Goal: Information Seeking & Learning: Check status

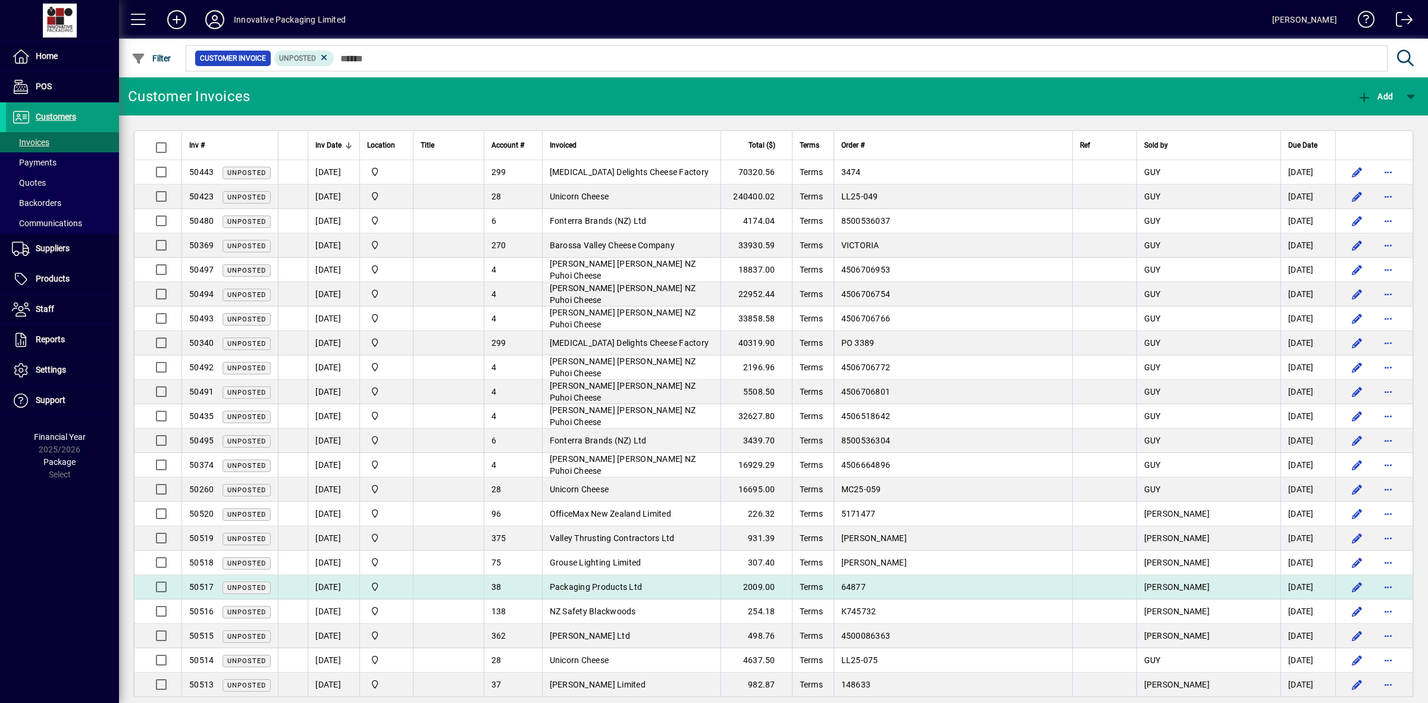
click at [640, 589] on span "Packaging Products Ltd" at bounding box center [596, 587] width 93 height 10
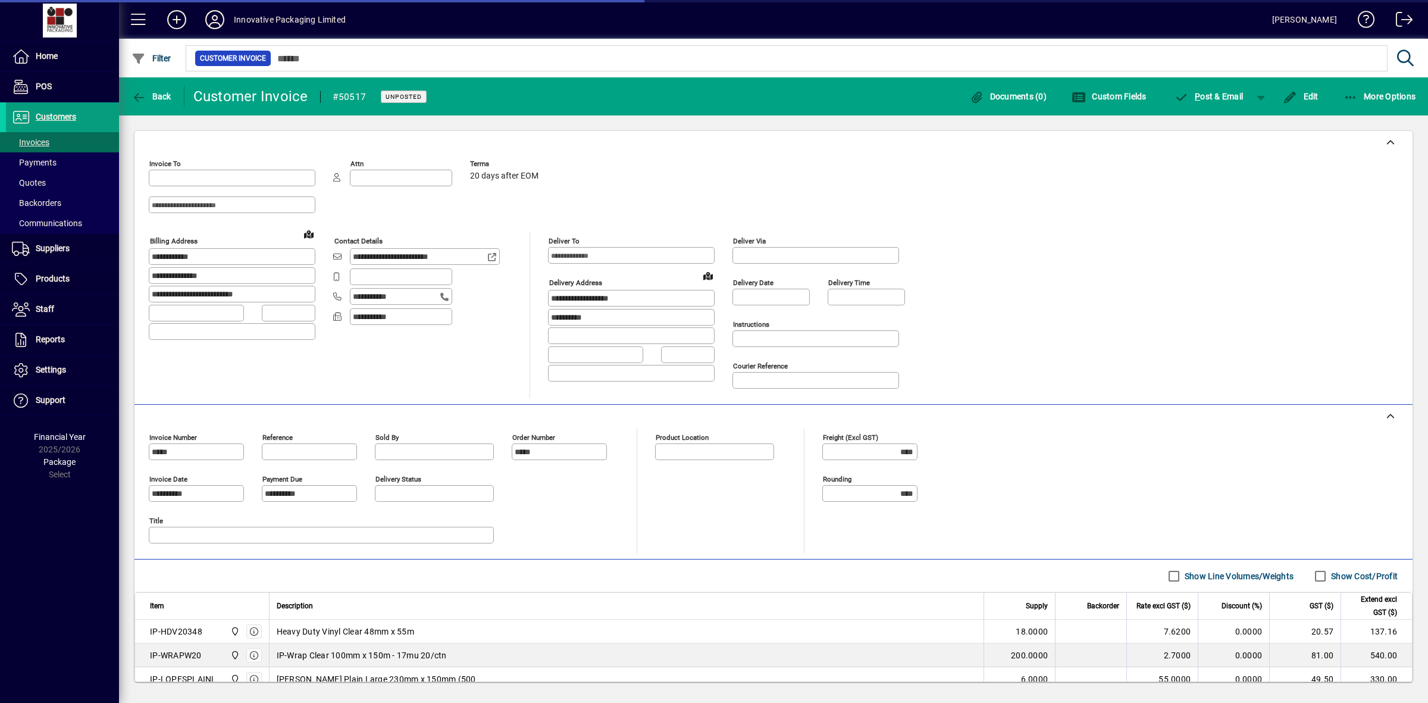
type input "**********"
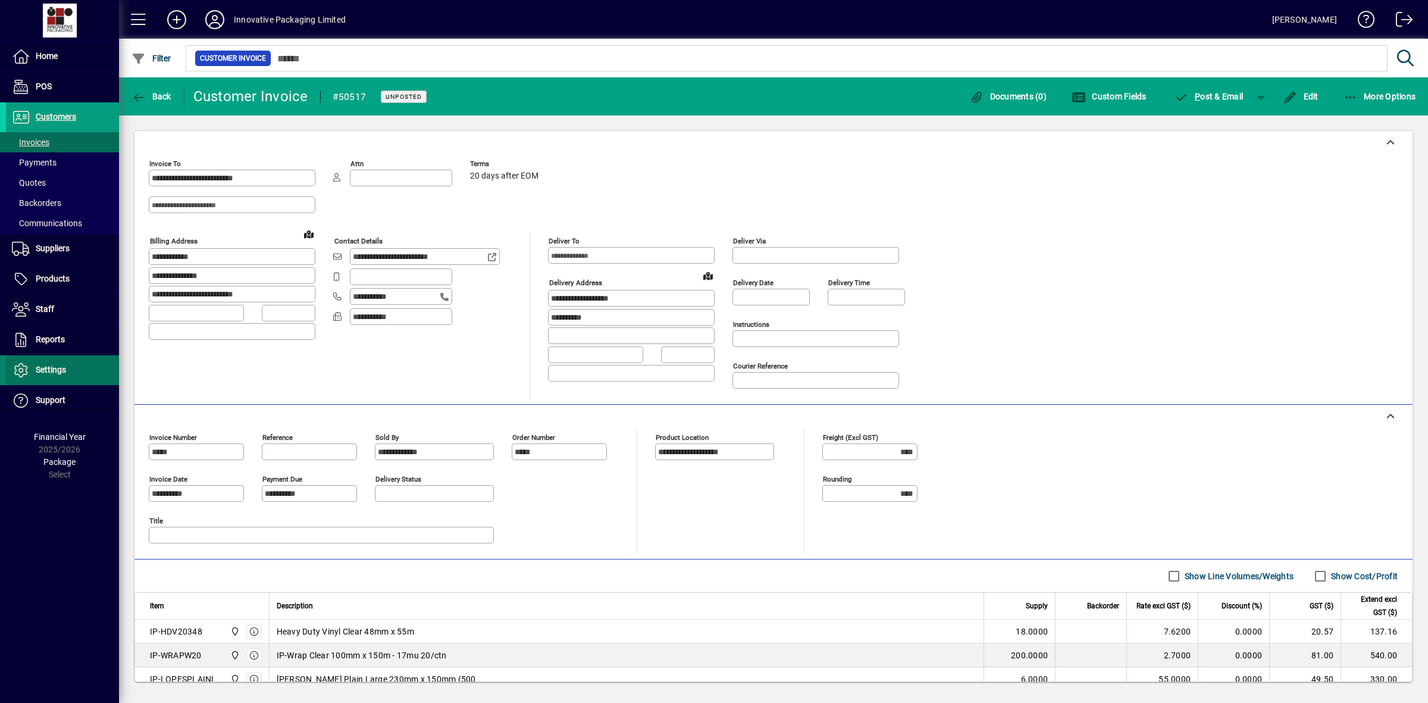
click at [51, 372] on span "Settings" at bounding box center [51, 370] width 30 height 10
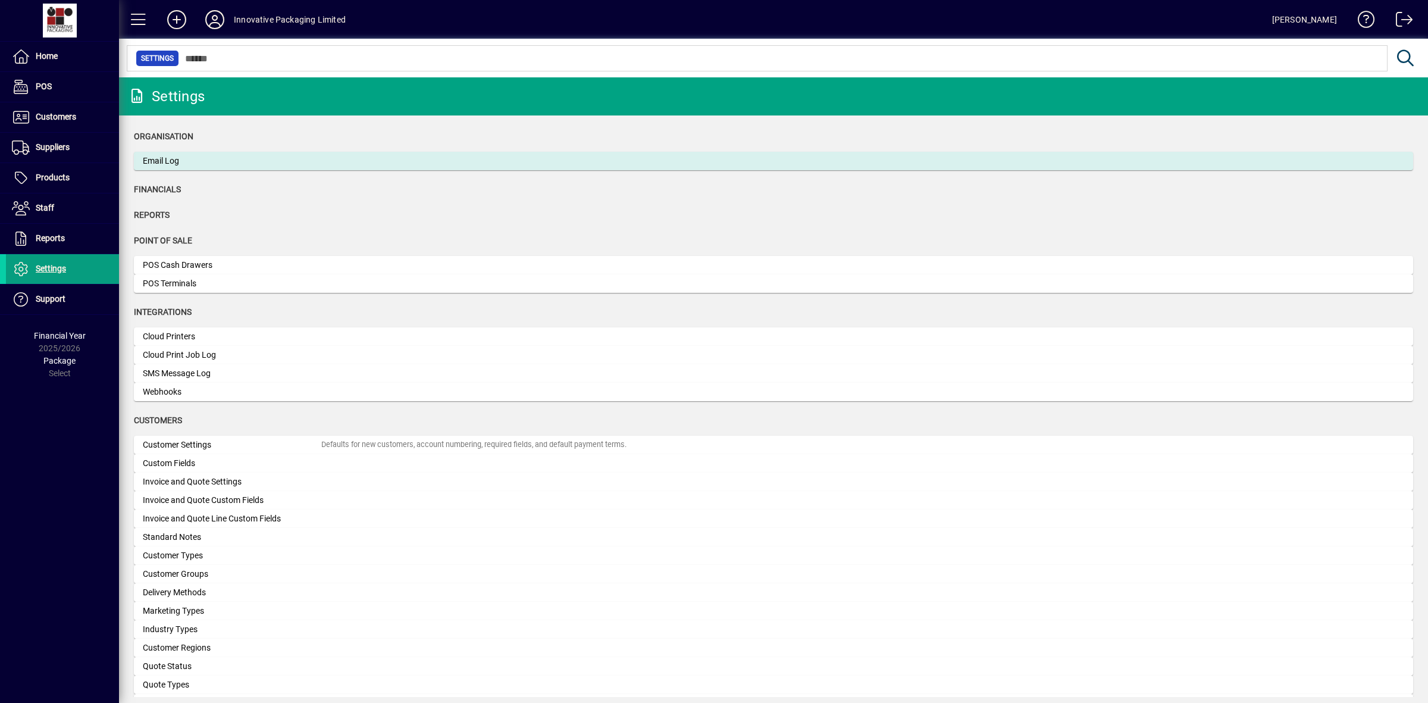
click at [211, 161] on div "Email Log" at bounding box center [232, 161] width 178 height 12
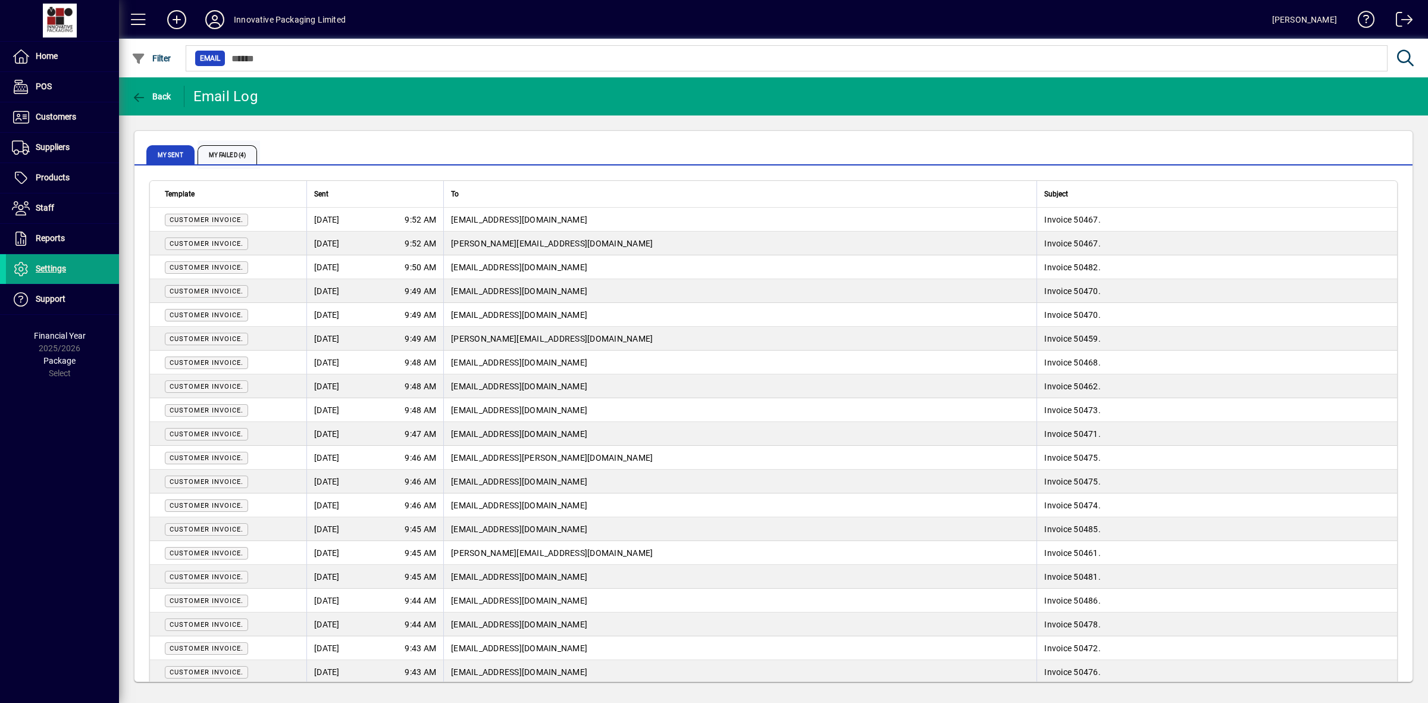
click at [231, 152] on span "My Failed (4)" at bounding box center [227, 154] width 59 height 19
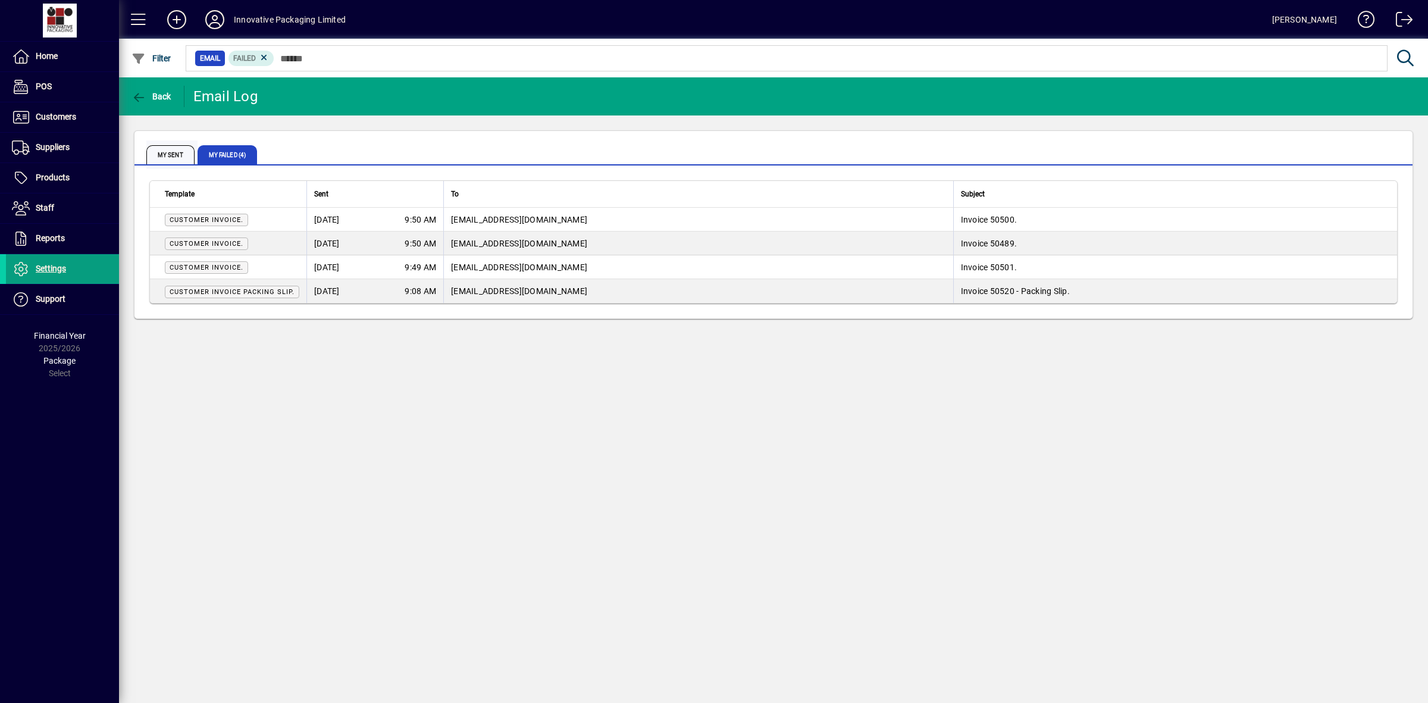
click at [173, 147] on span "My Sent" at bounding box center [170, 154] width 48 height 19
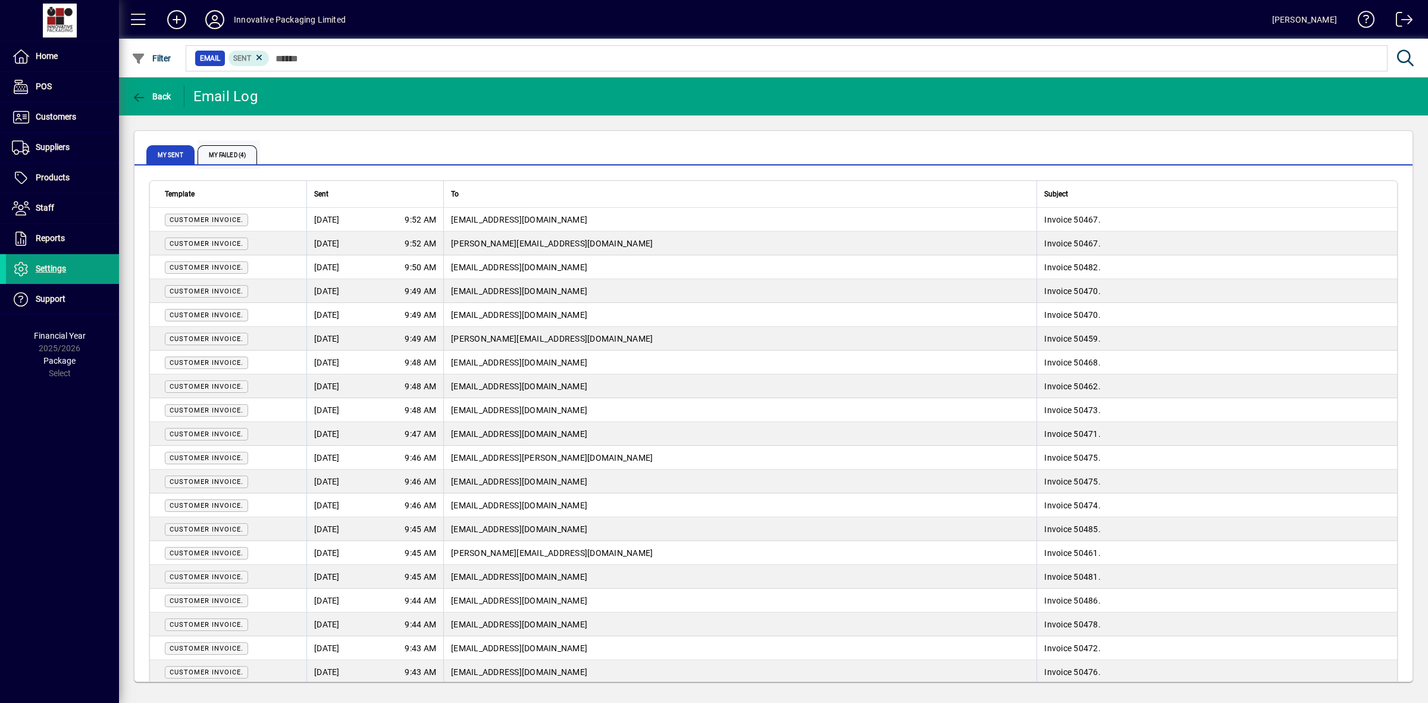
click at [224, 155] on span "My Failed (4)" at bounding box center [227, 154] width 59 height 19
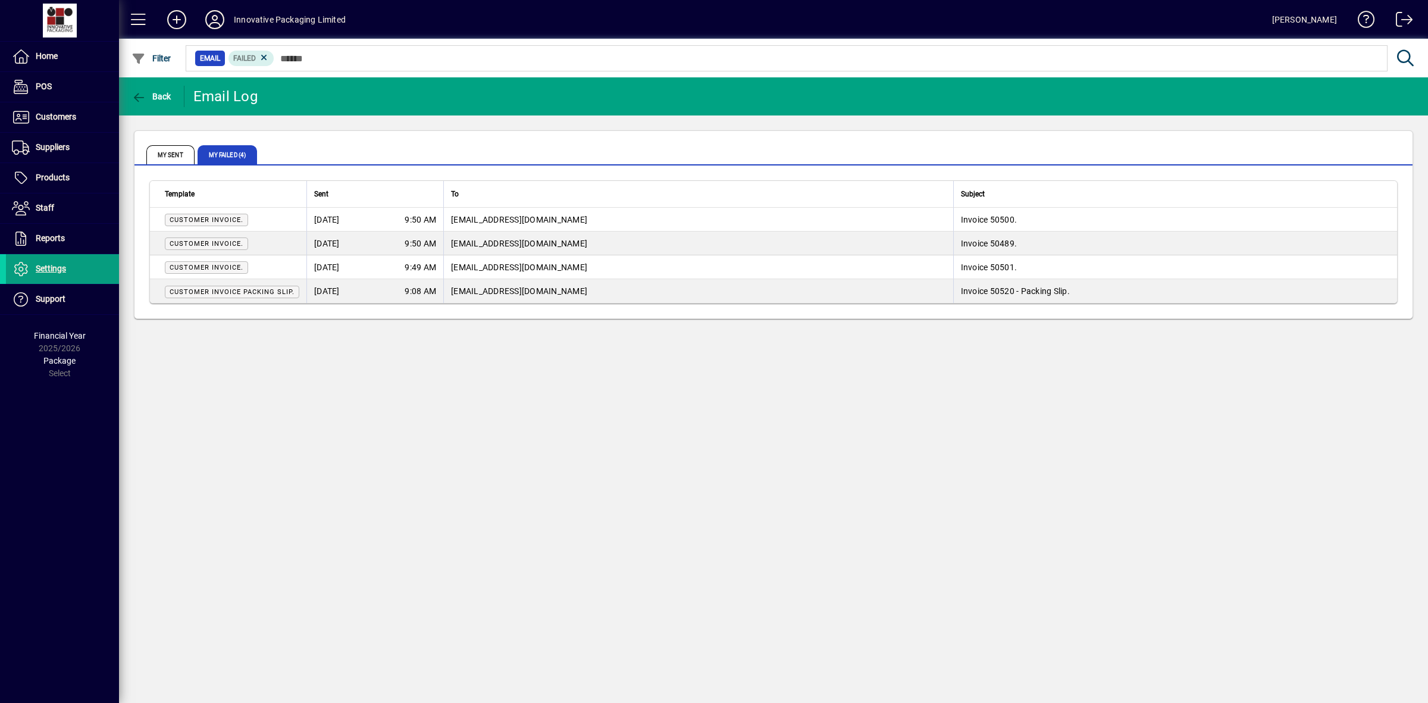
drag, startPoint x: 476, startPoint y: 290, endPoint x: 1062, endPoint y: 293, distance: 586.0
click at [1062, 293] on span "Invoice 50520 - Packing Slip." at bounding box center [1015, 291] width 109 height 10
drag, startPoint x: 1059, startPoint y: 293, endPoint x: 513, endPoint y: 436, distance: 564.6
click at [513, 436] on div "Back Email Log My Sent My Failed (4) Template Sent To Subject Customer Invoice.…" at bounding box center [773, 389] width 1309 height 625
click at [174, 153] on span "My Sent" at bounding box center [170, 154] width 48 height 19
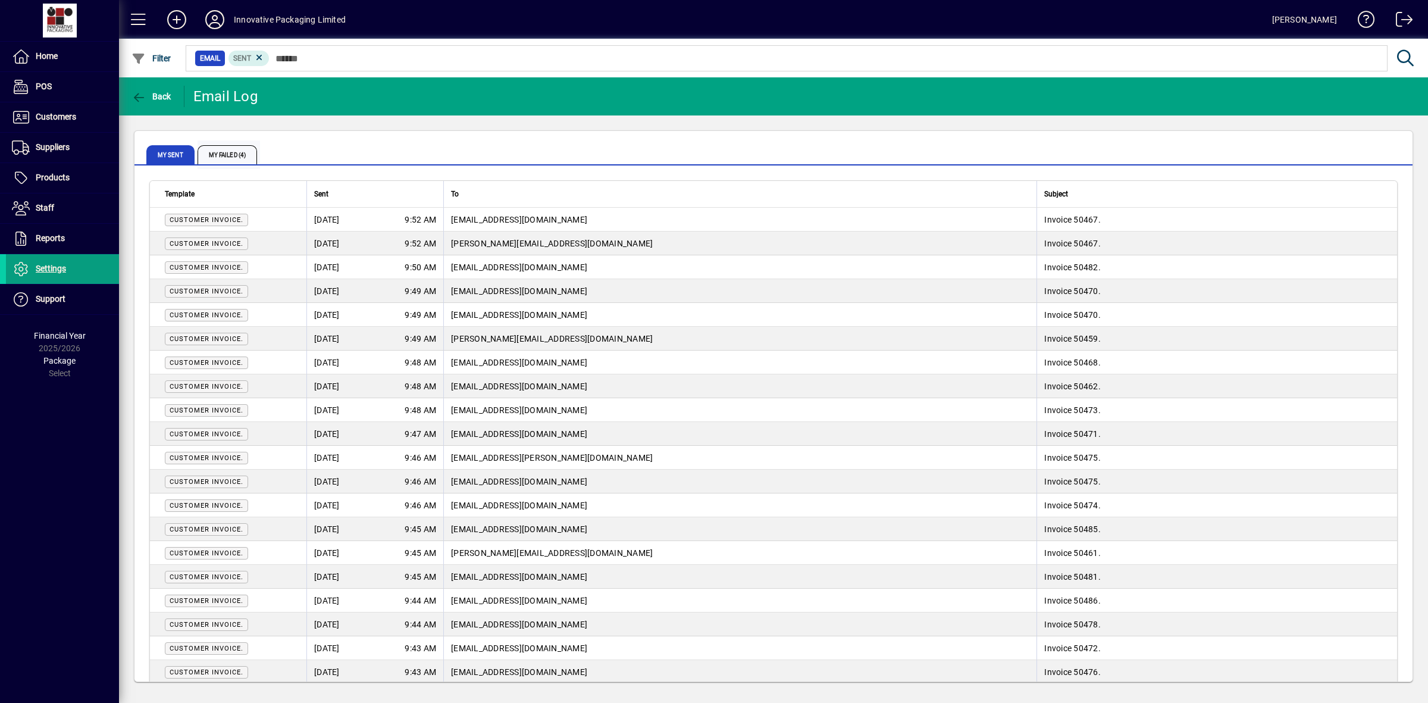
drag, startPoint x: 232, startPoint y: 152, endPoint x: 240, endPoint y: 155, distance: 8.1
click at [232, 152] on span "My Failed (4)" at bounding box center [227, 154] width 59 height 19
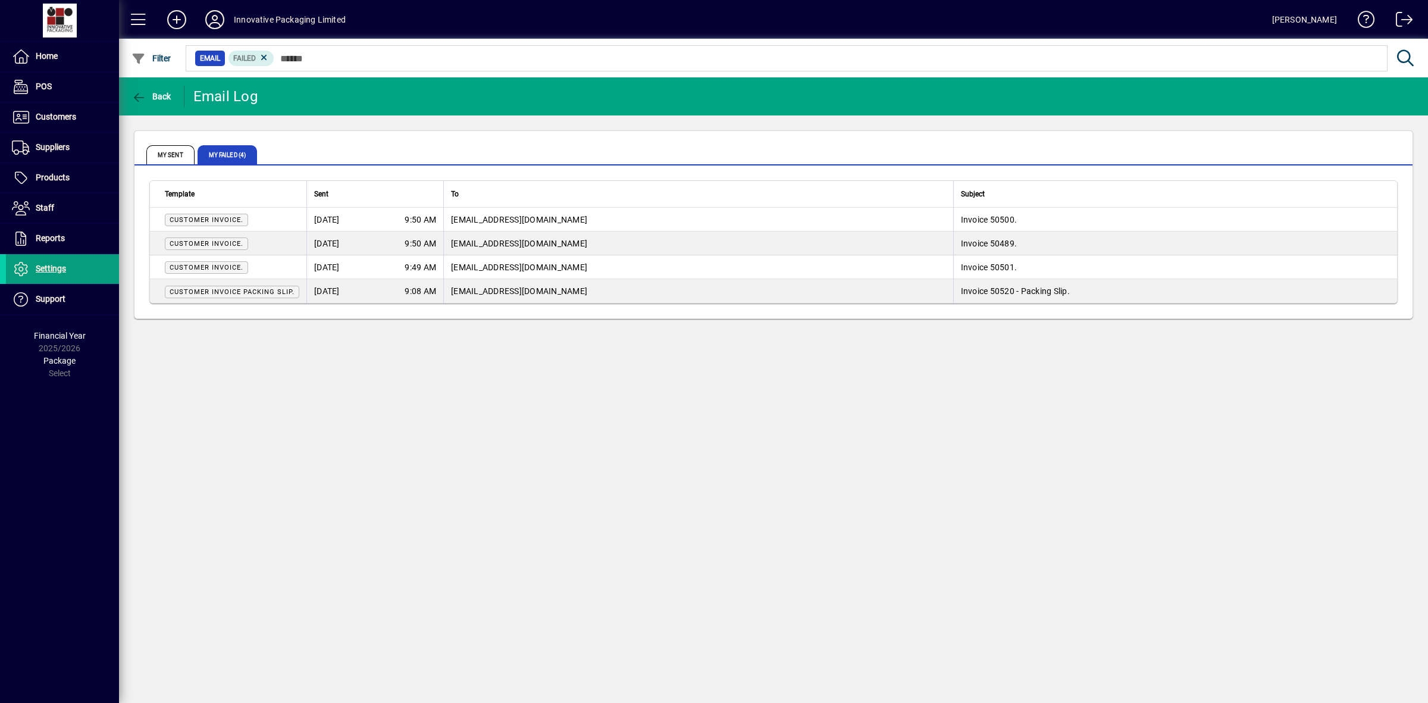
drag, startPoint x: 513, startPoint y: 287, endPoint x: 476, endPoint y: 293, distance: 37.9
click at [476, 293] on span "[EMAIL_ADDRESS][DOMAIN_NAME]" at bounding box center [519, 291] width 136 height 10
click at [164, 156] on span "My Sent" at bounding box center [170, 154] width 48 height 19
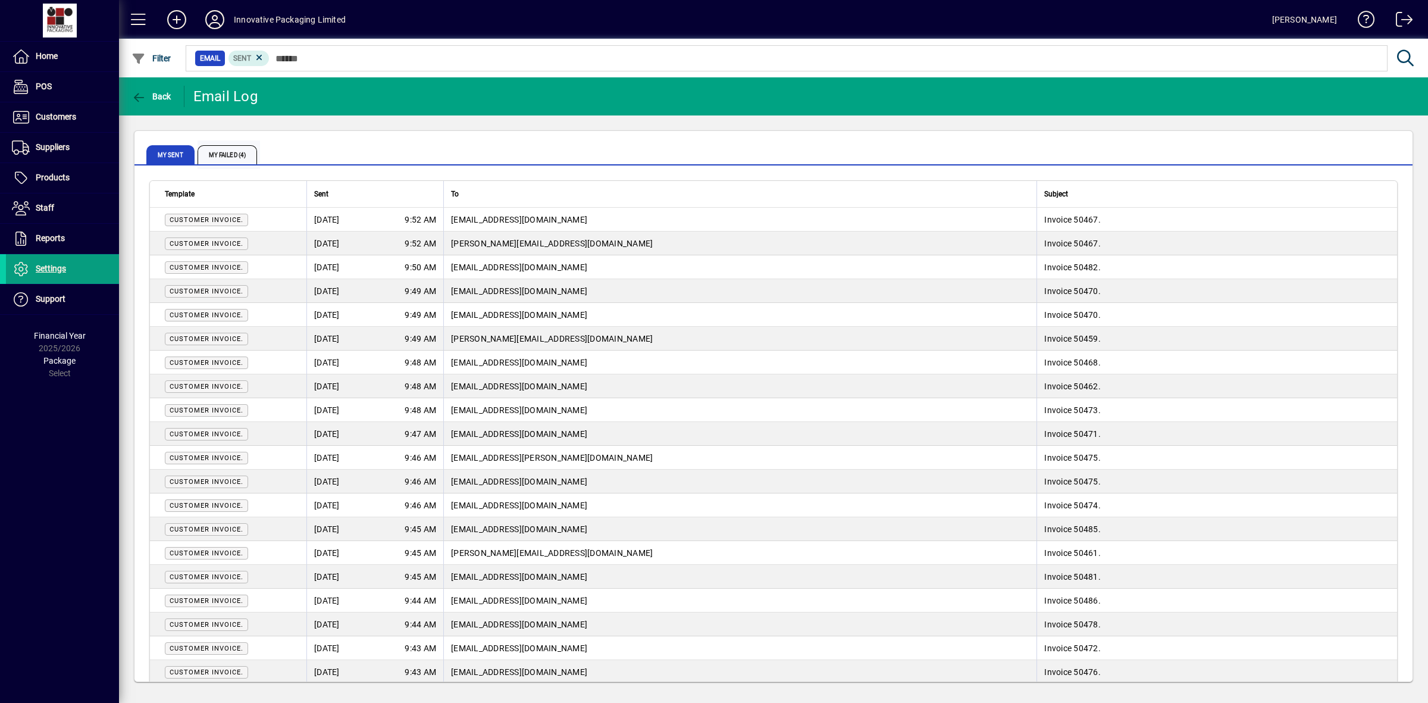
click at [243, 155] on span "My Failed (4)" at bounding box center [227, 154] width 59 height 19
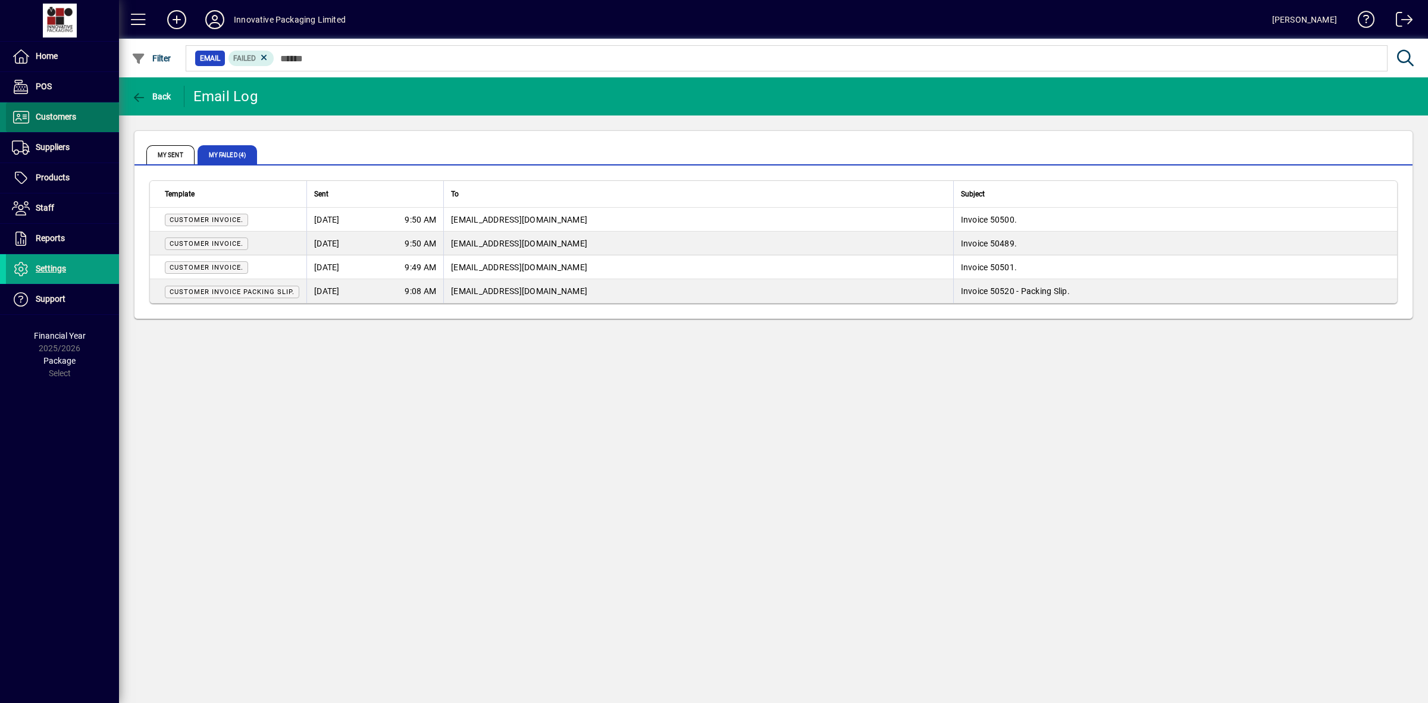
click at [54, 116] on span "Customers" at bounding box center [56, 117] width 40 height 10
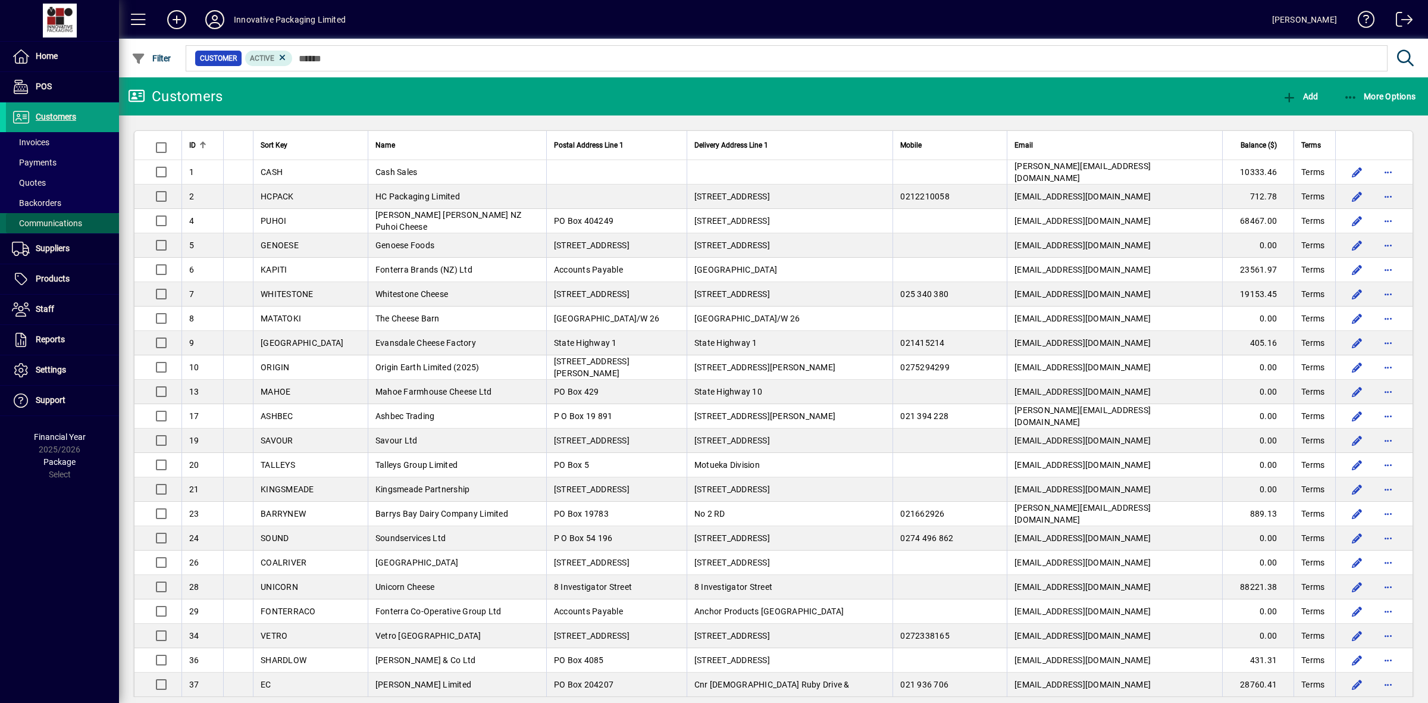
click at [62, 221] on span "Communications" at bounding box center [47, 223] width 70 height 10
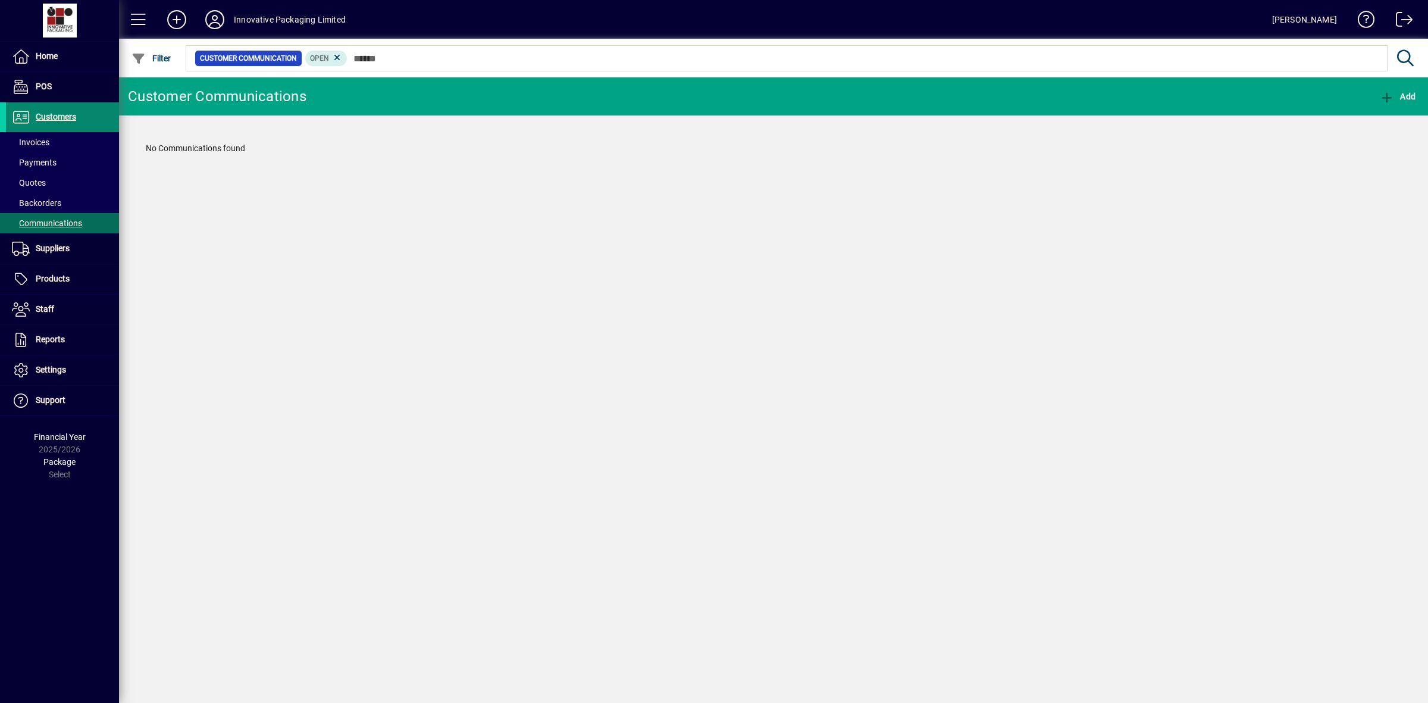
click at [52, 116] on span "Customers" at bounding box center [56, 117] width 40 height 10
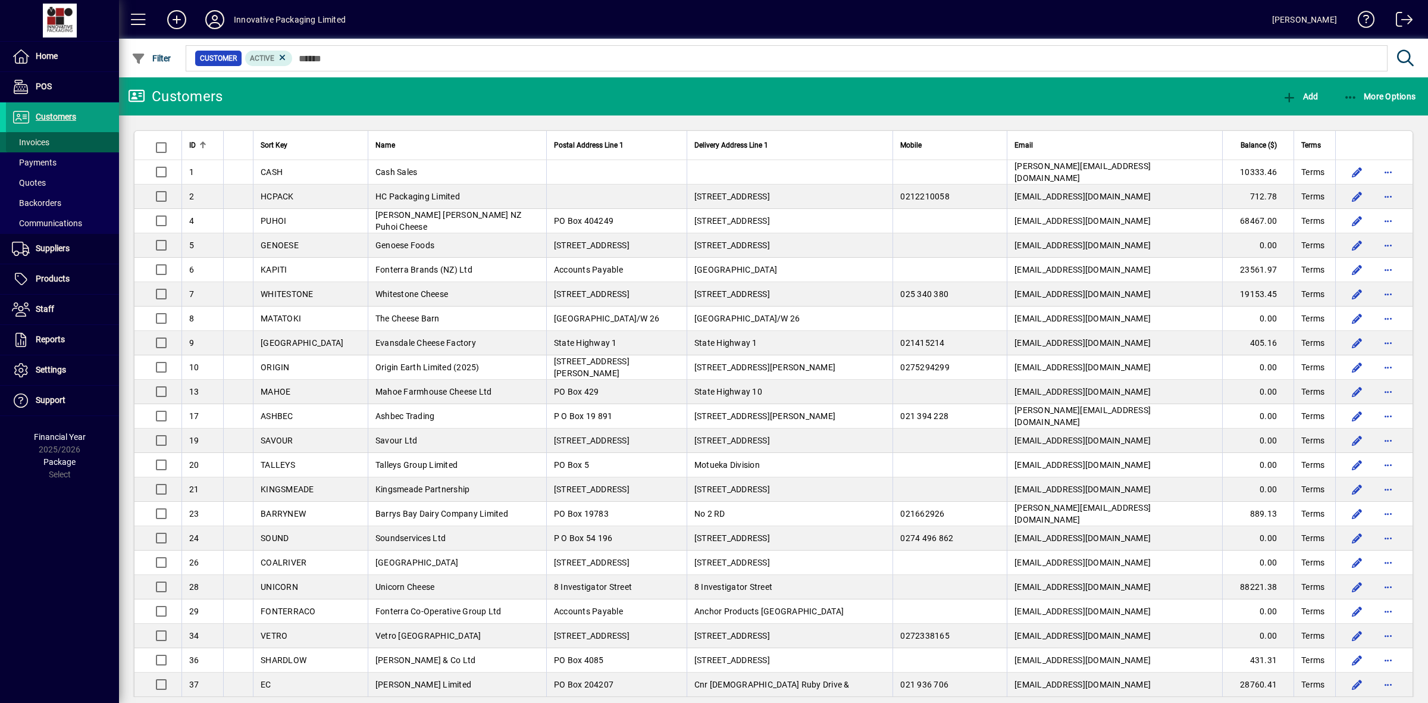
click at [42, 143] on span "Invoices" at bounding box center [30, 142] width 37 height 10
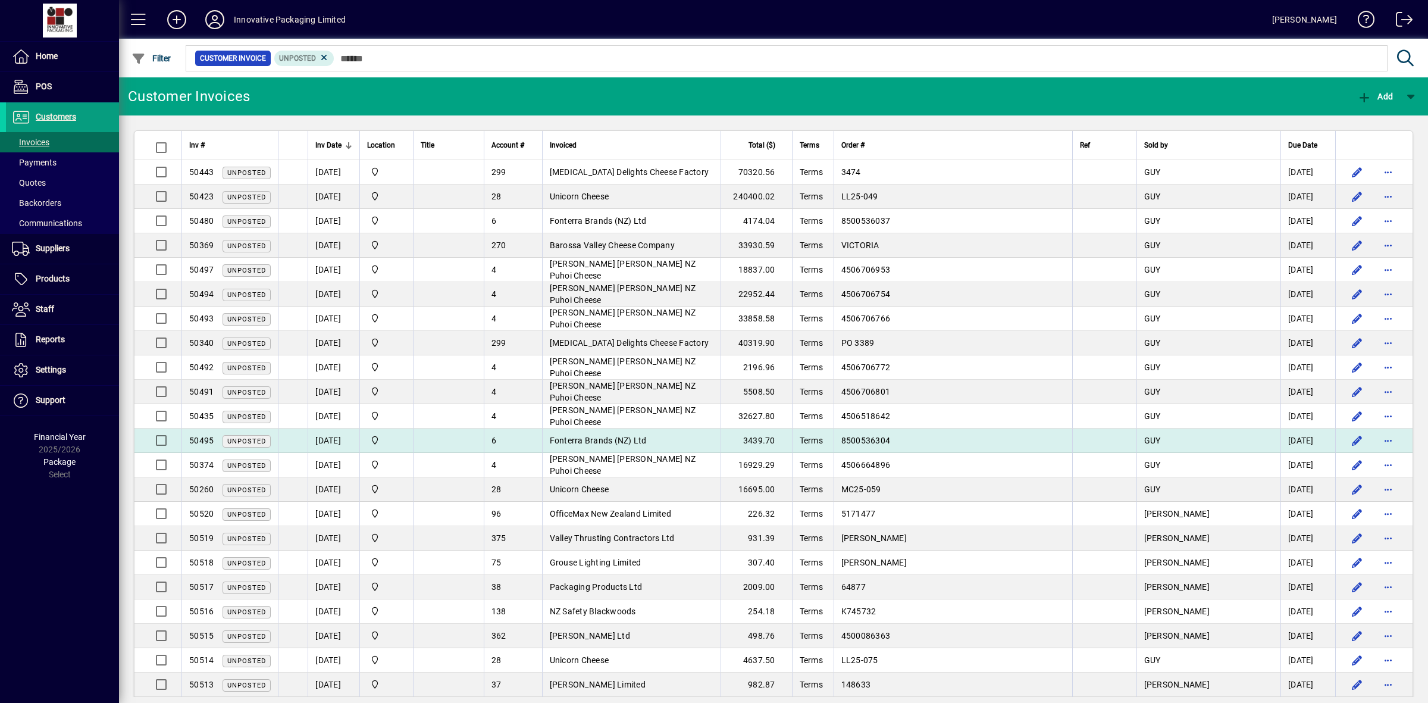
click at [989, 451] on td "8500536304" at bounding box center [952, 440] width 239 height 24
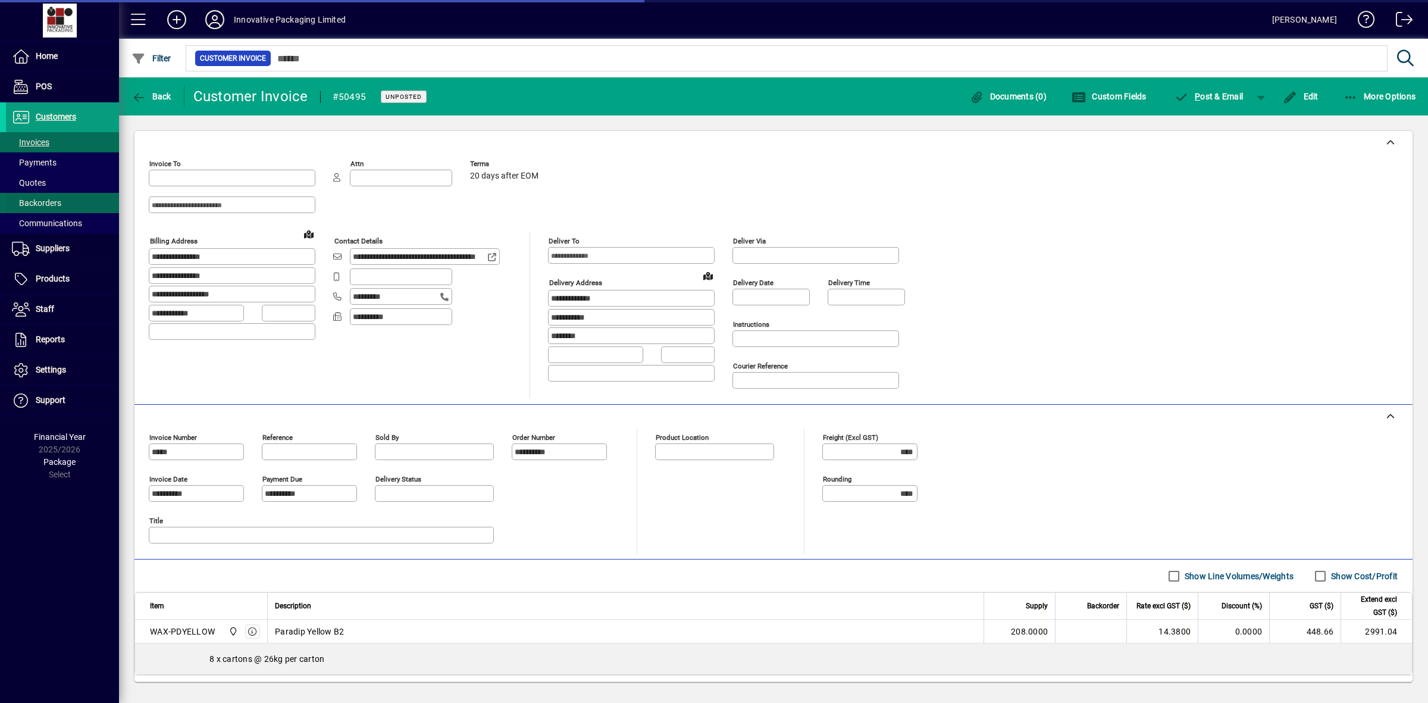
type input "**********"
type input "*********"
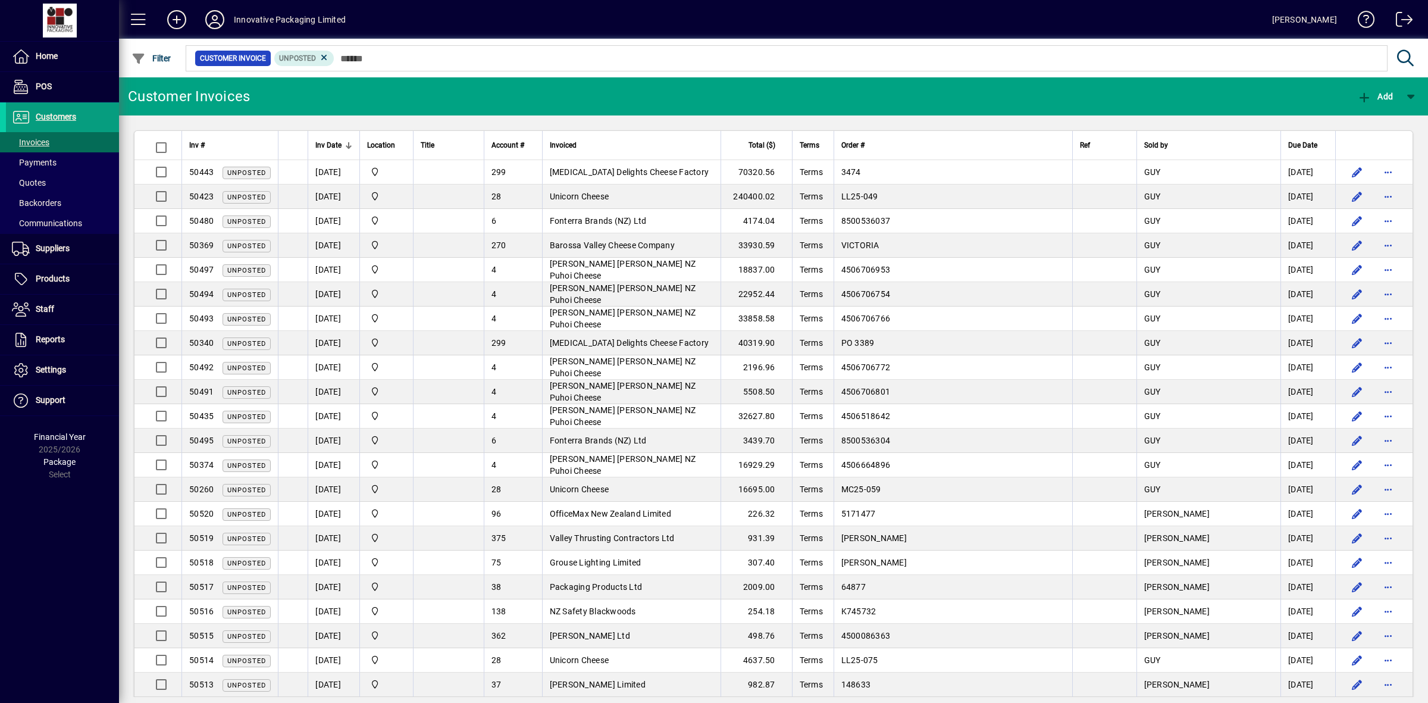
click at [753, 340] on td "40319.90" at bounding box center [755, 343] width 71 height 24
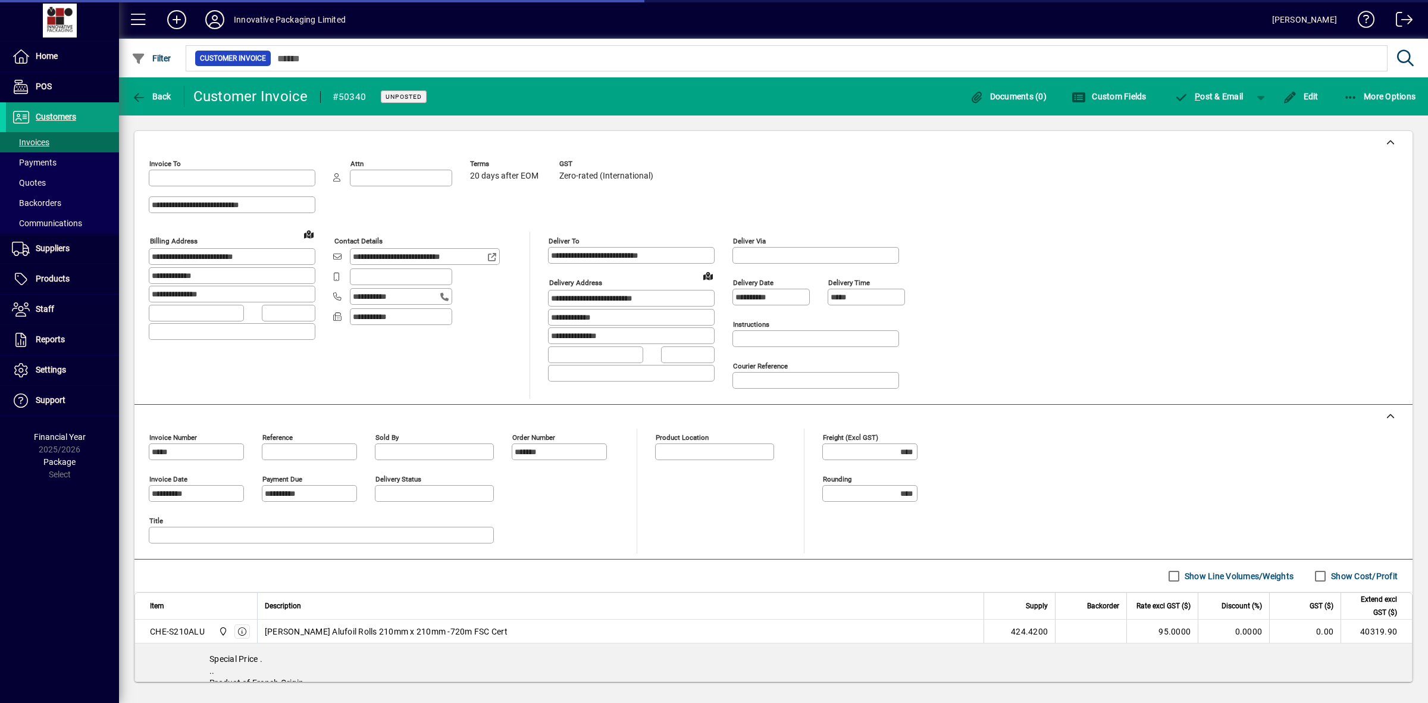
type input "**********"
type input "*********"
type input "**********"
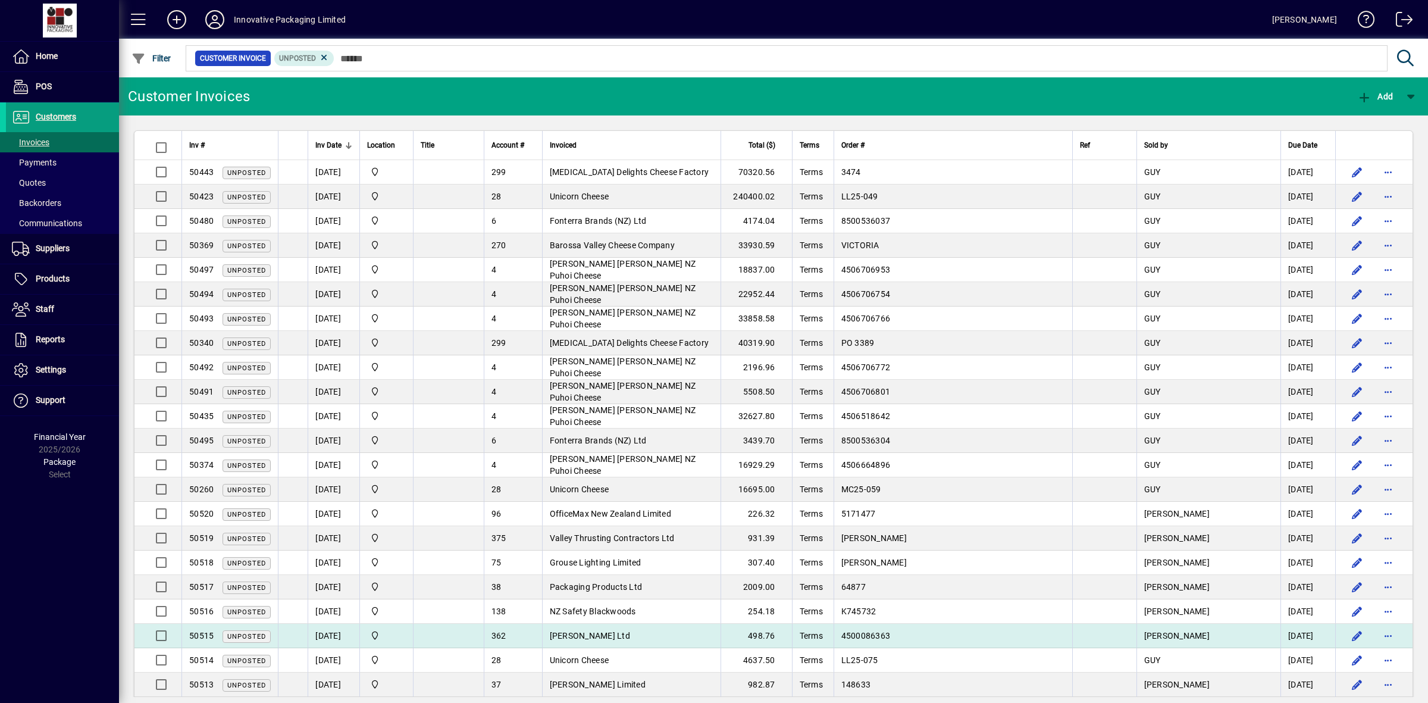
click at [630, 640] on span "[PERSON_NAME] Ltd" at bounding box center [590, 636] width 80 height 10
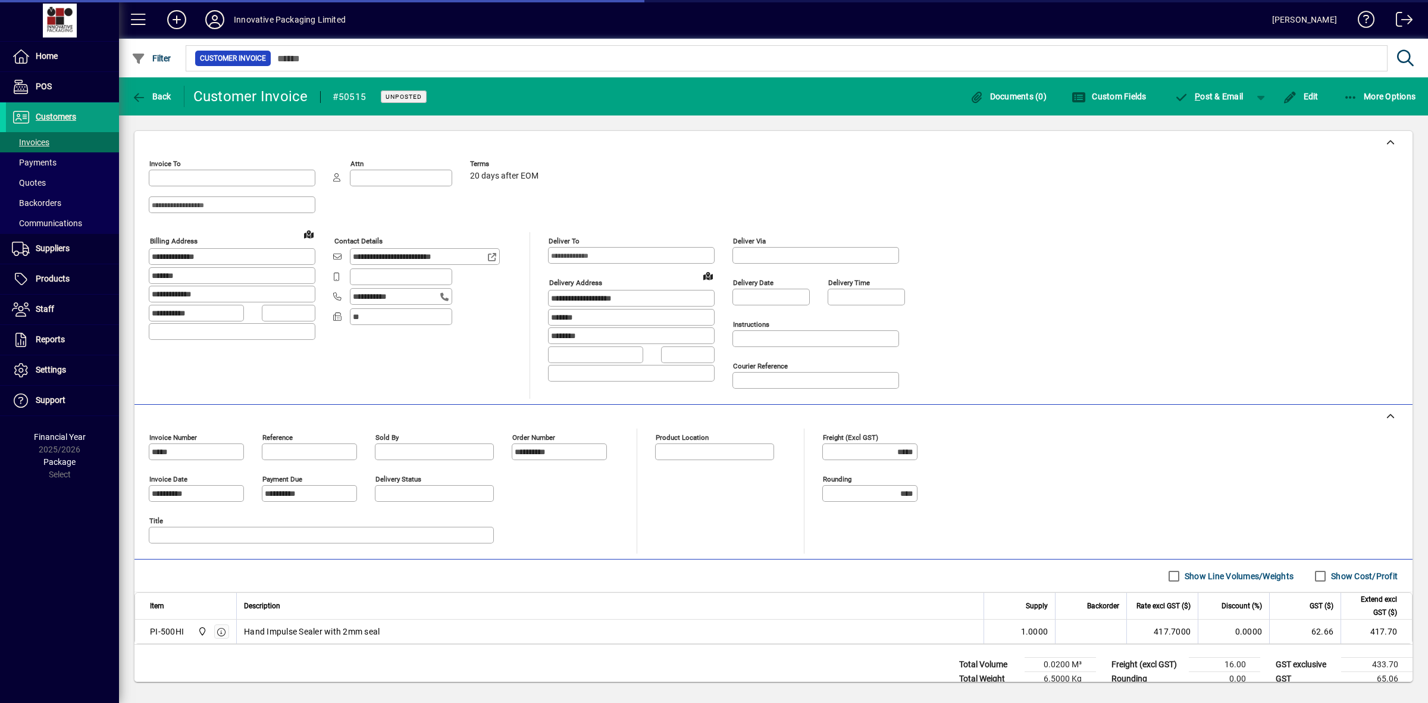
type input "**********"
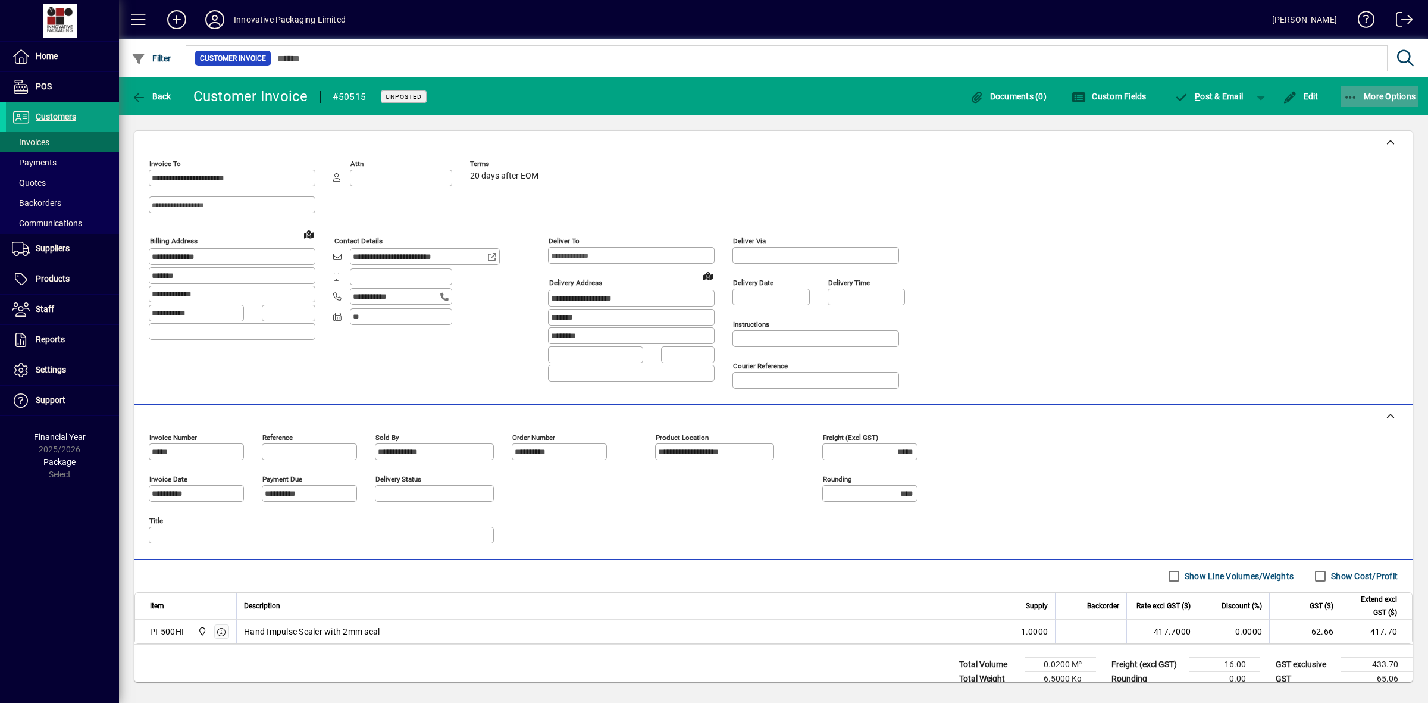
click at [1353, 94] on icon "button" at bounding box center [1350, 98] width 15 height 12
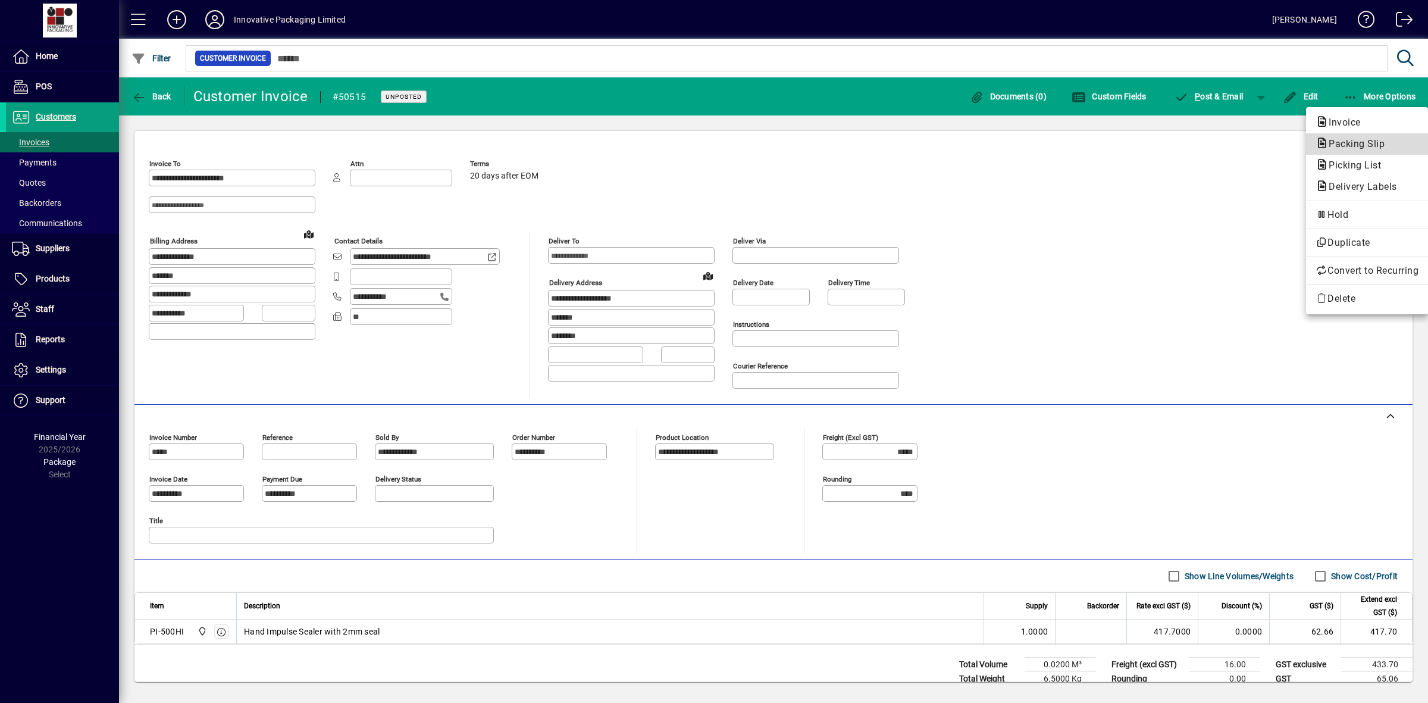
click at [1360, 140] on span "Packing Slip" at bounding box center [1352, 143] width 75 height 11
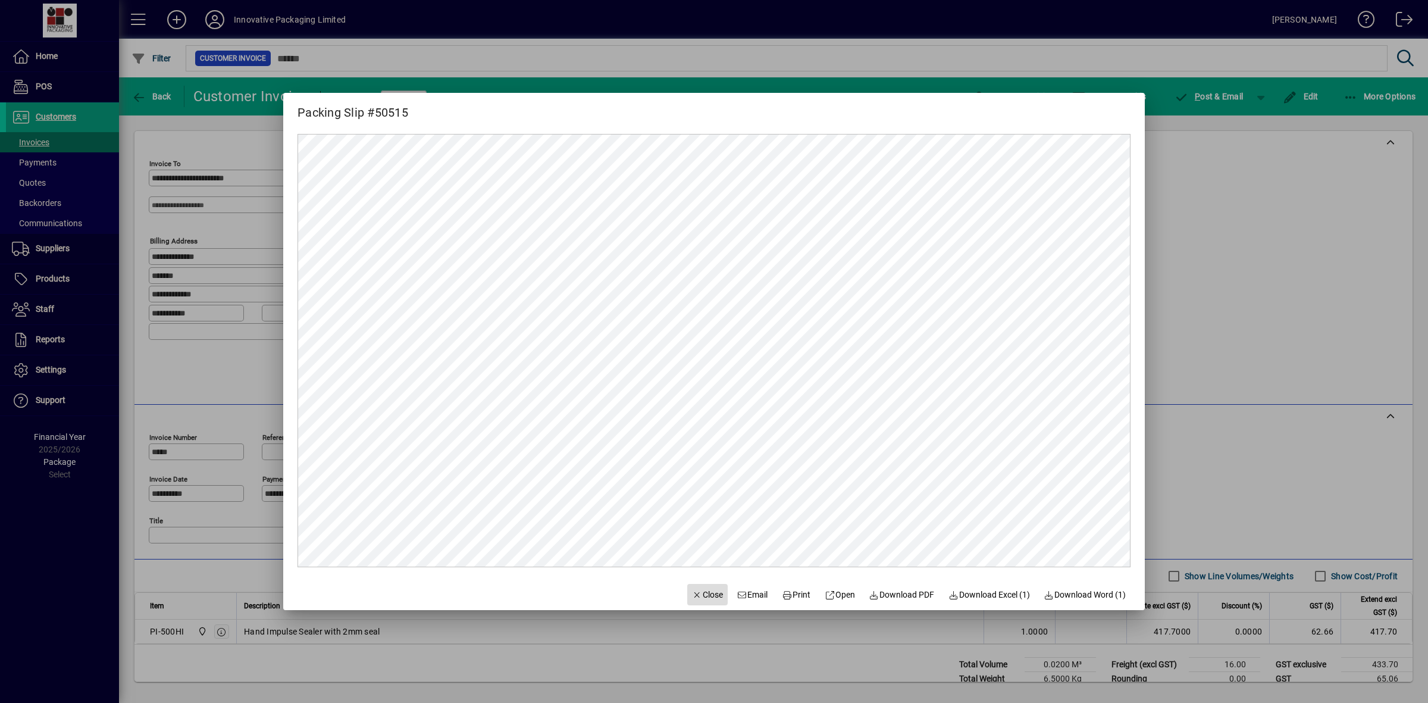
click at [699, 591] on span "Close" at bounding box center [707, 594] width 31 height 12
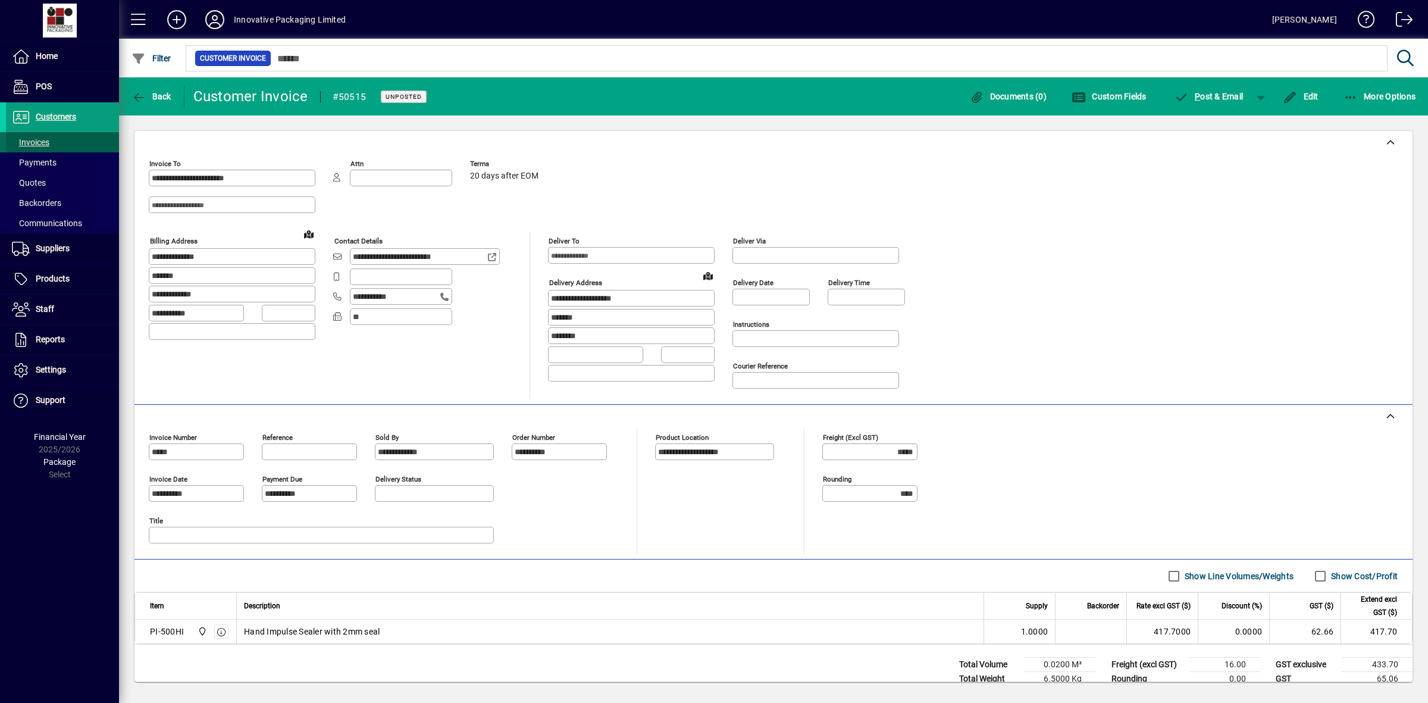
click at [36, 141] on span "Invoices" at bounding box center [30, 142] width 37 height 10
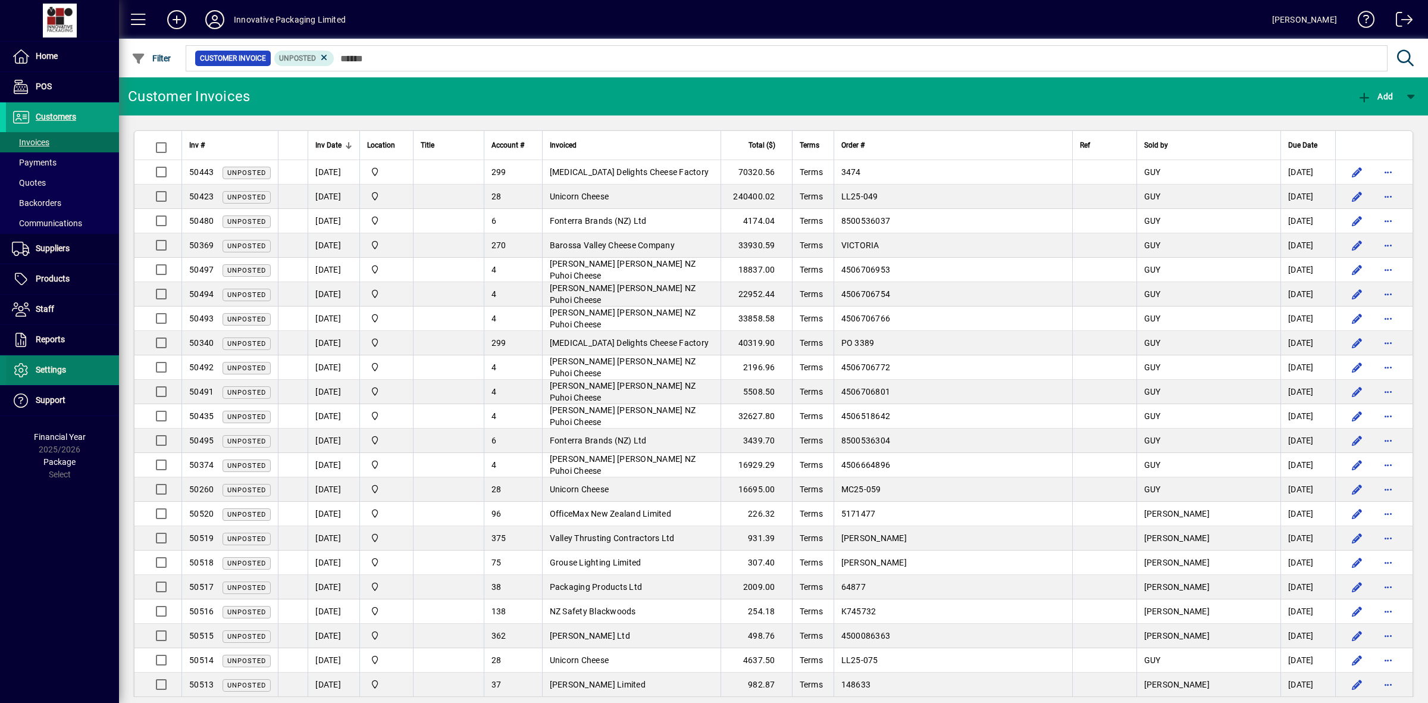
click at [45, 372] on span "Settings" at bounding box center [51, 370] width 30 height 10
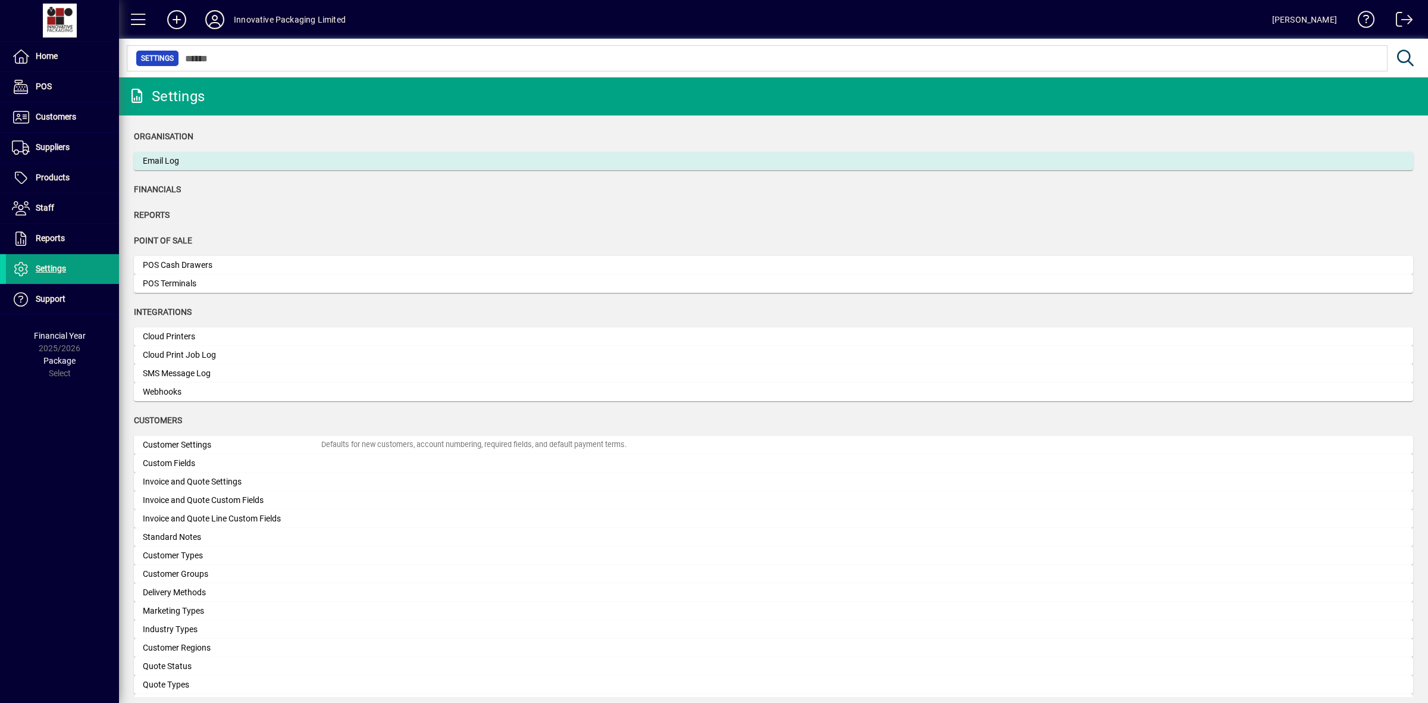
click at [182, 162] on div "Email Log" at bounding box center [232, 161] width 178 height 12
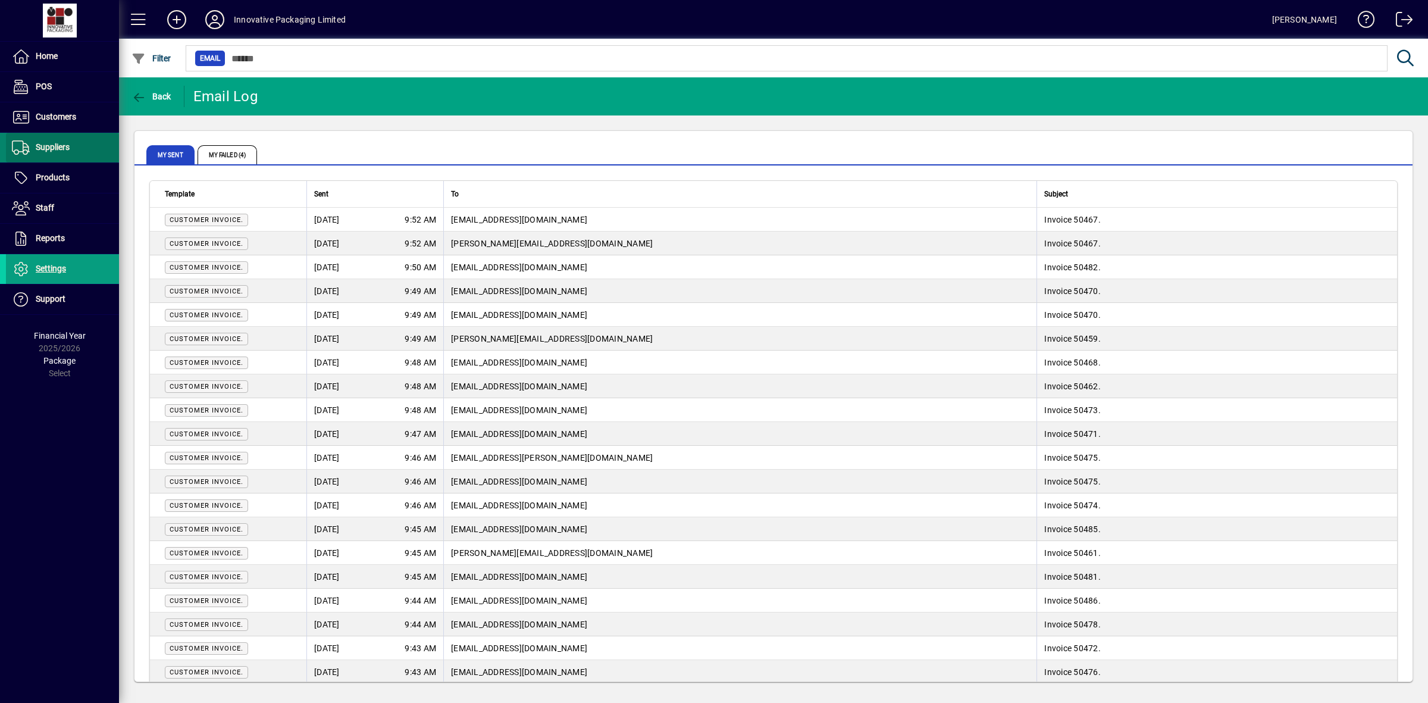
click at [52, 145] on span "Suppliers" at bounding box center [53, 147] width 34 height 10
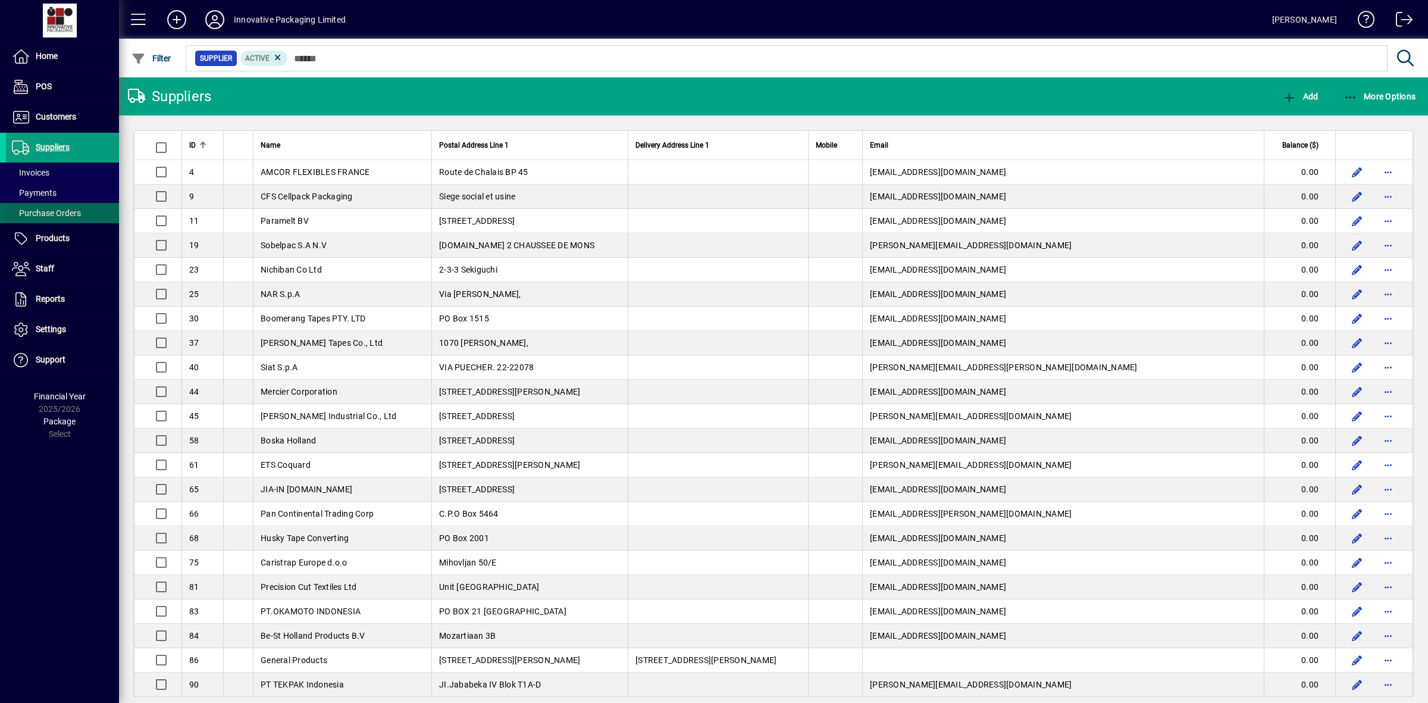
click at [46, 213] on span "Purchase Orders" at bounding box center [46, 213] width 69 height 10
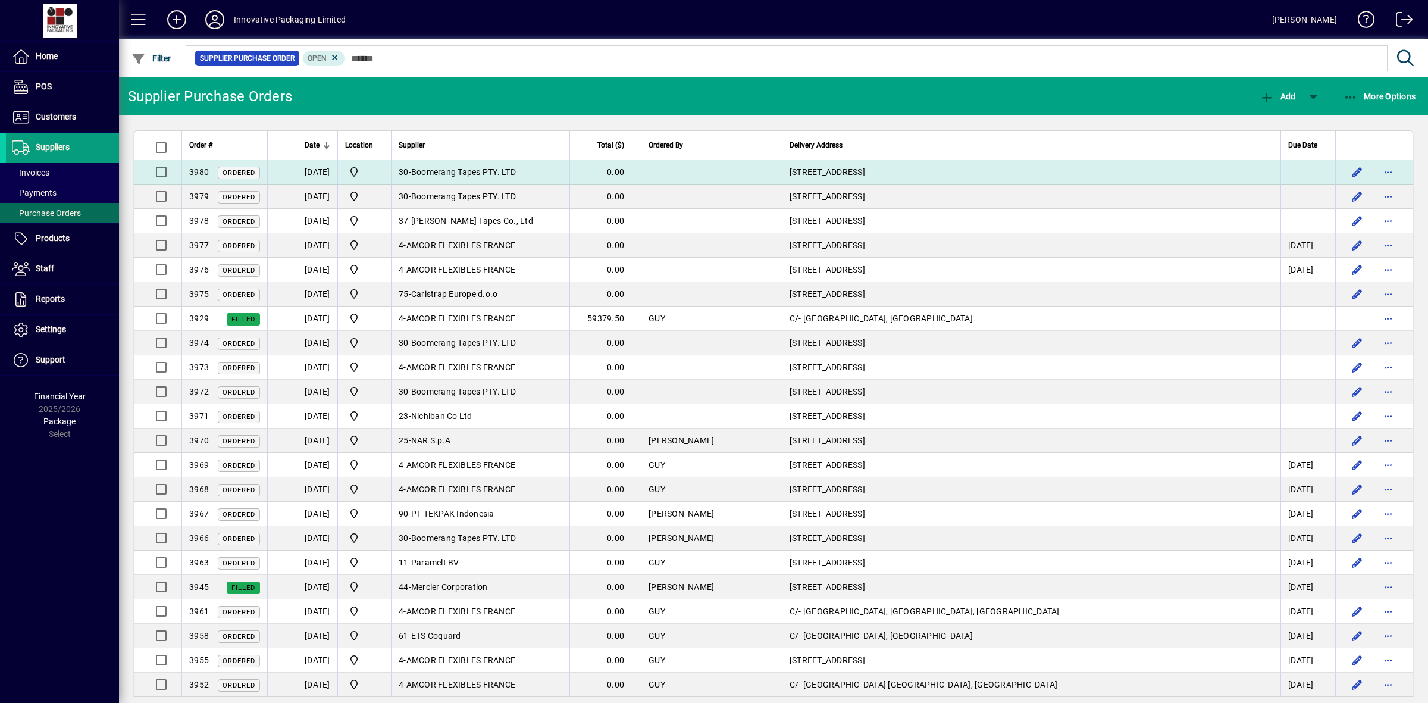
click at [516, 171] on span "Boomerang Tapes PTY. LTD" at bounding box center [463, 172] width 105 height 10
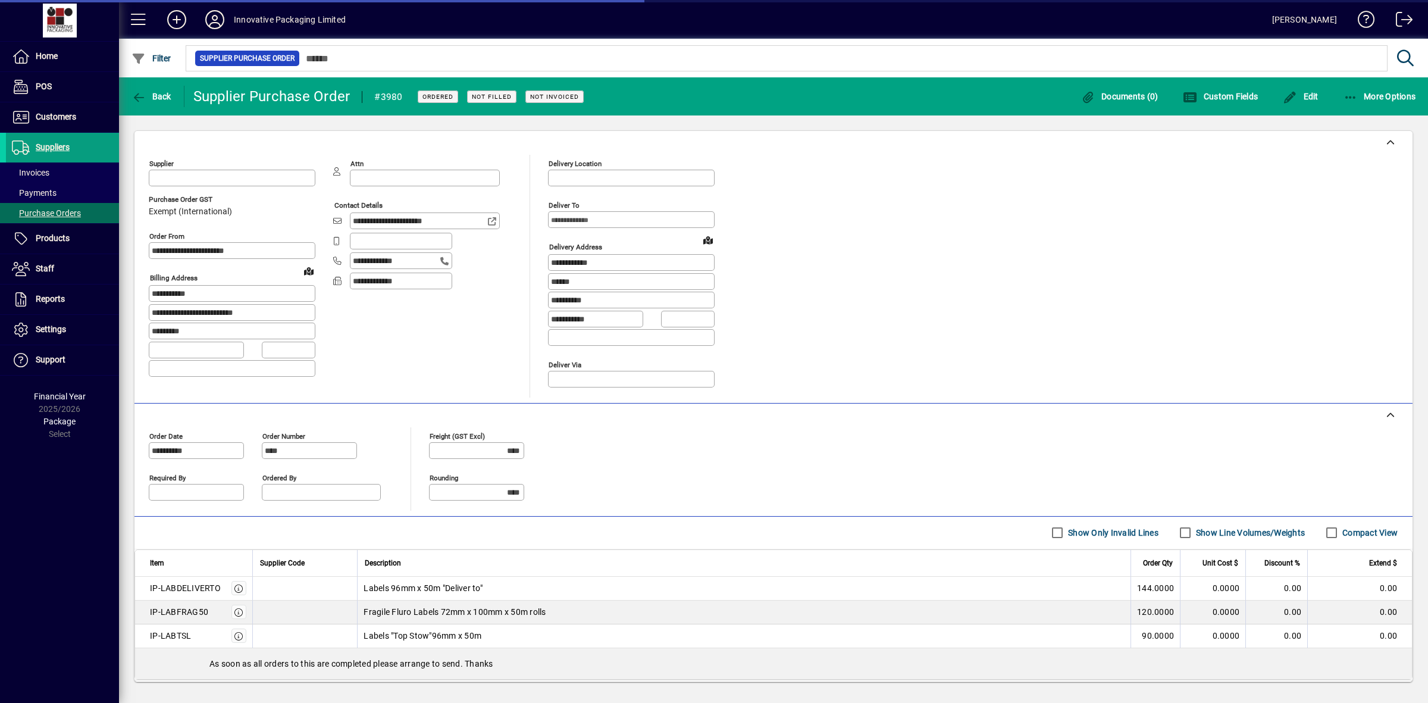
type input "**********"
click at [48, 145] on span "Suppliers" at bounding box center [53, 147] width 34 height 10
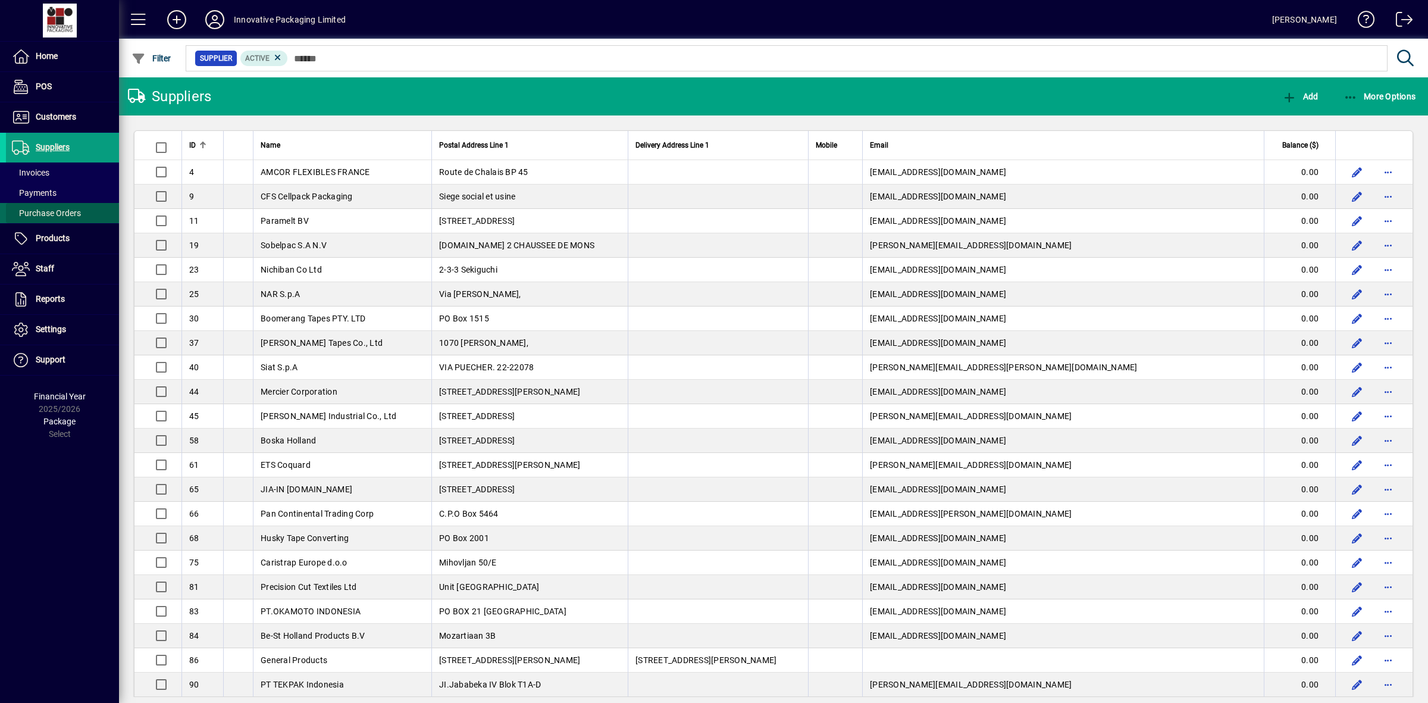
click at [58, 210] on span "Purchase Orders" at bounding box center [46, 213] width 69 height 10
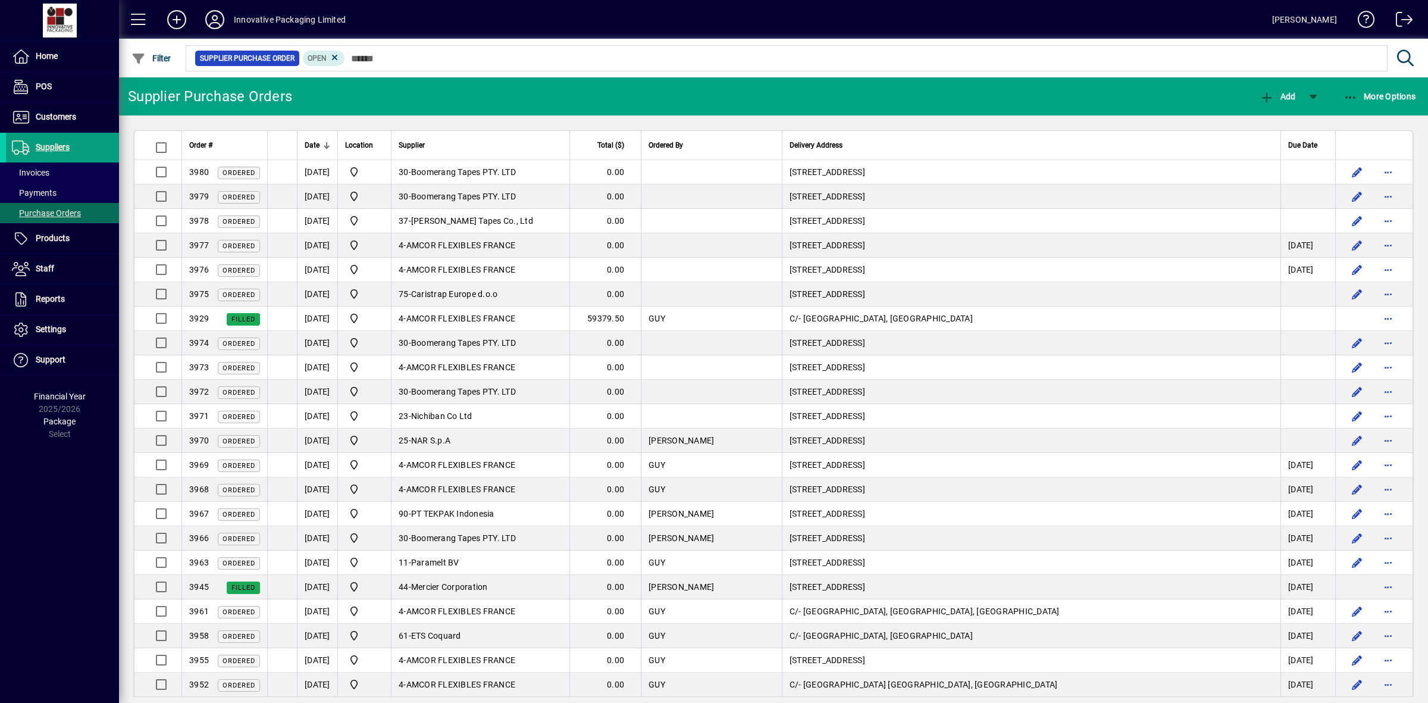
click at [330, 144] on div "Date" at bounding box center [318, 145] width 26 height 13
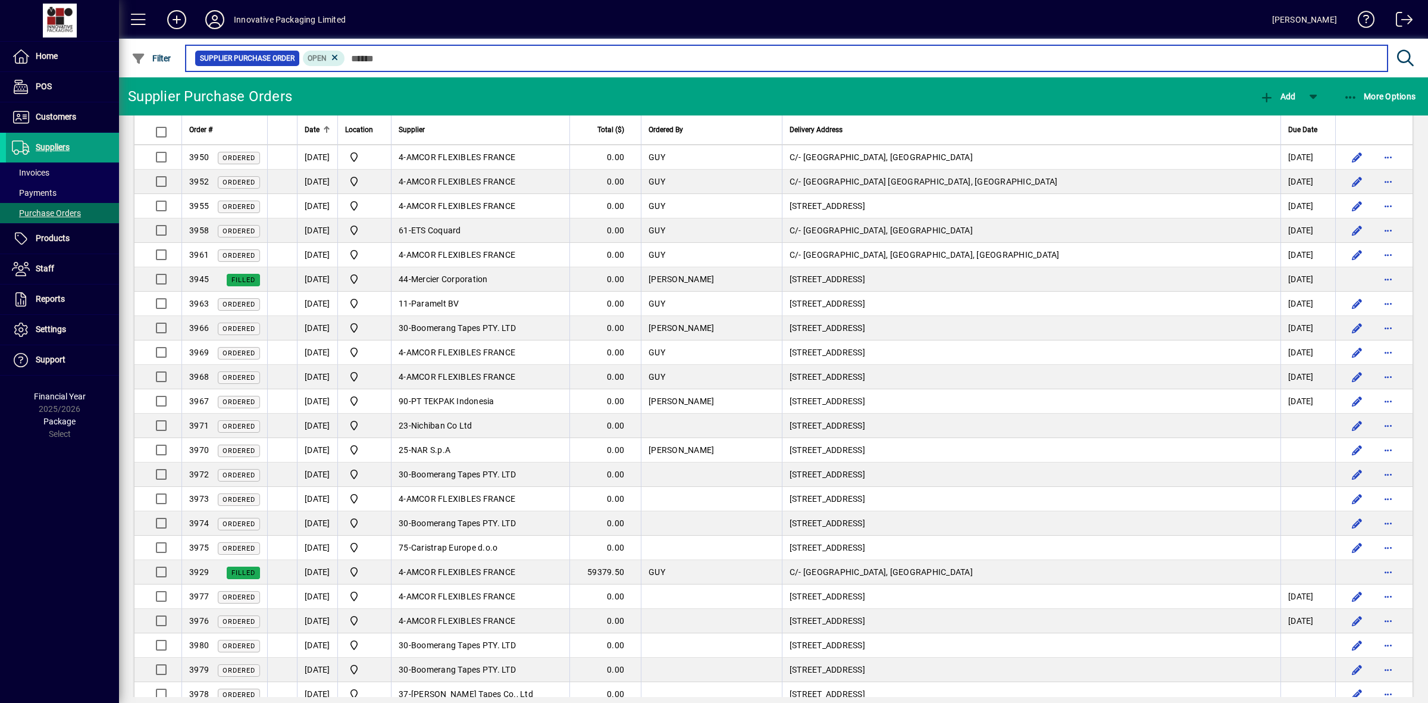
scroll to position [287, 0]
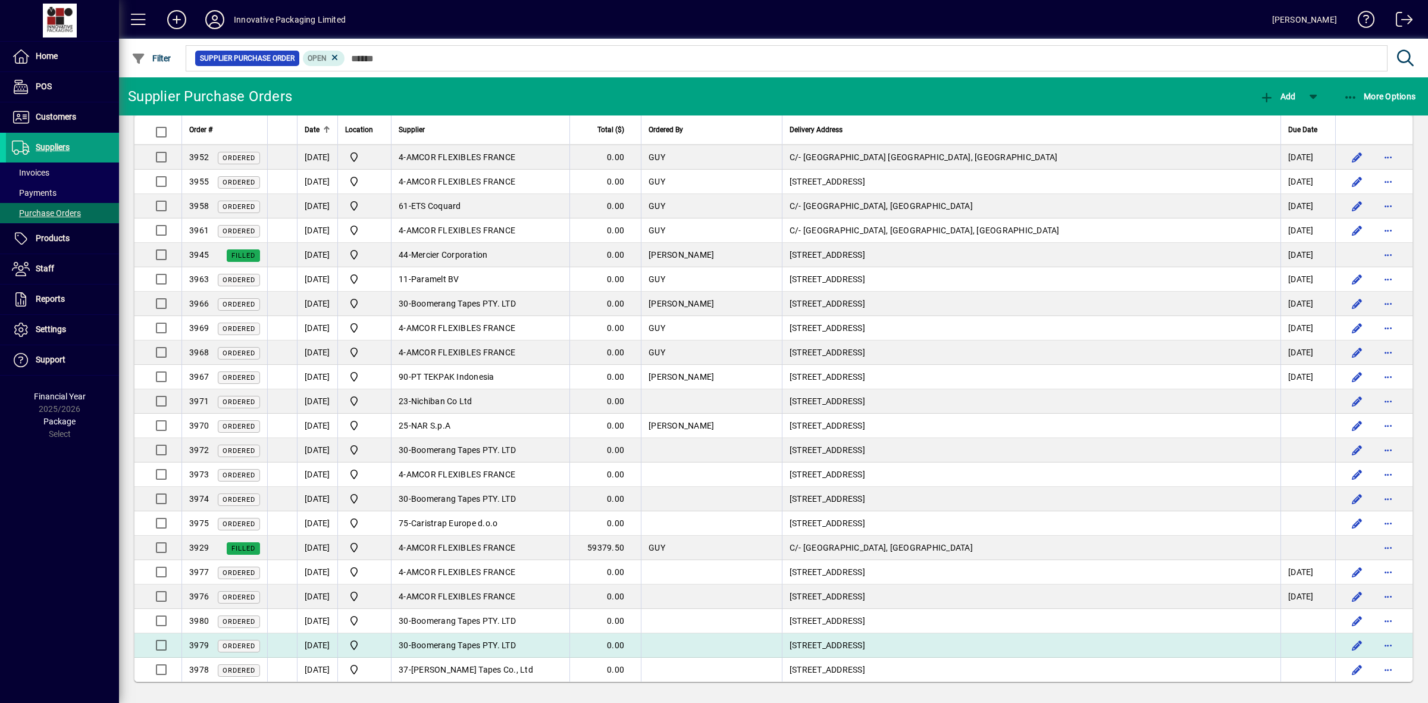
click at [456, 644] on span "Boomerang Tapes PTY. LTD" at bounding box center [463, 645] width 105 height 10
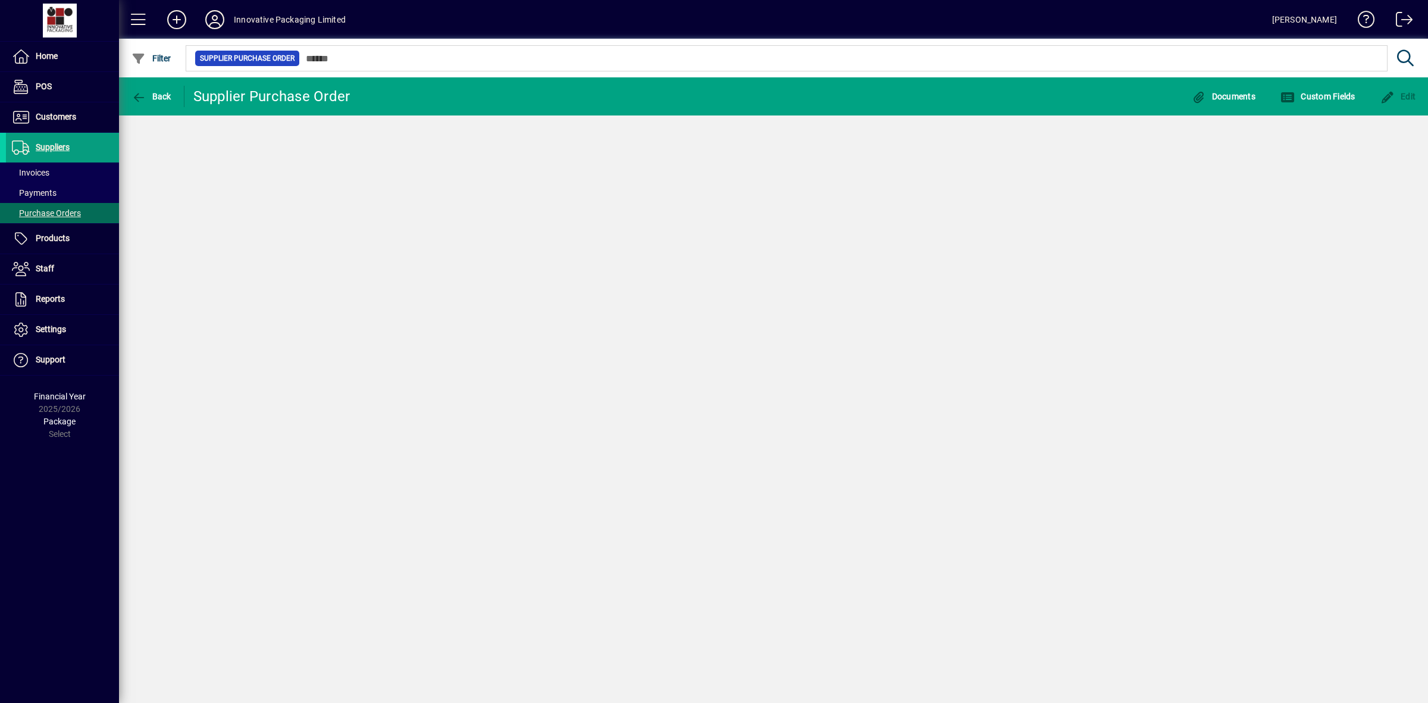
click at [456, 644] on div "Back Supplier Purchase Order Documents Custom Fields Edit" at bounding box center [773, 389] width 1309 height 625
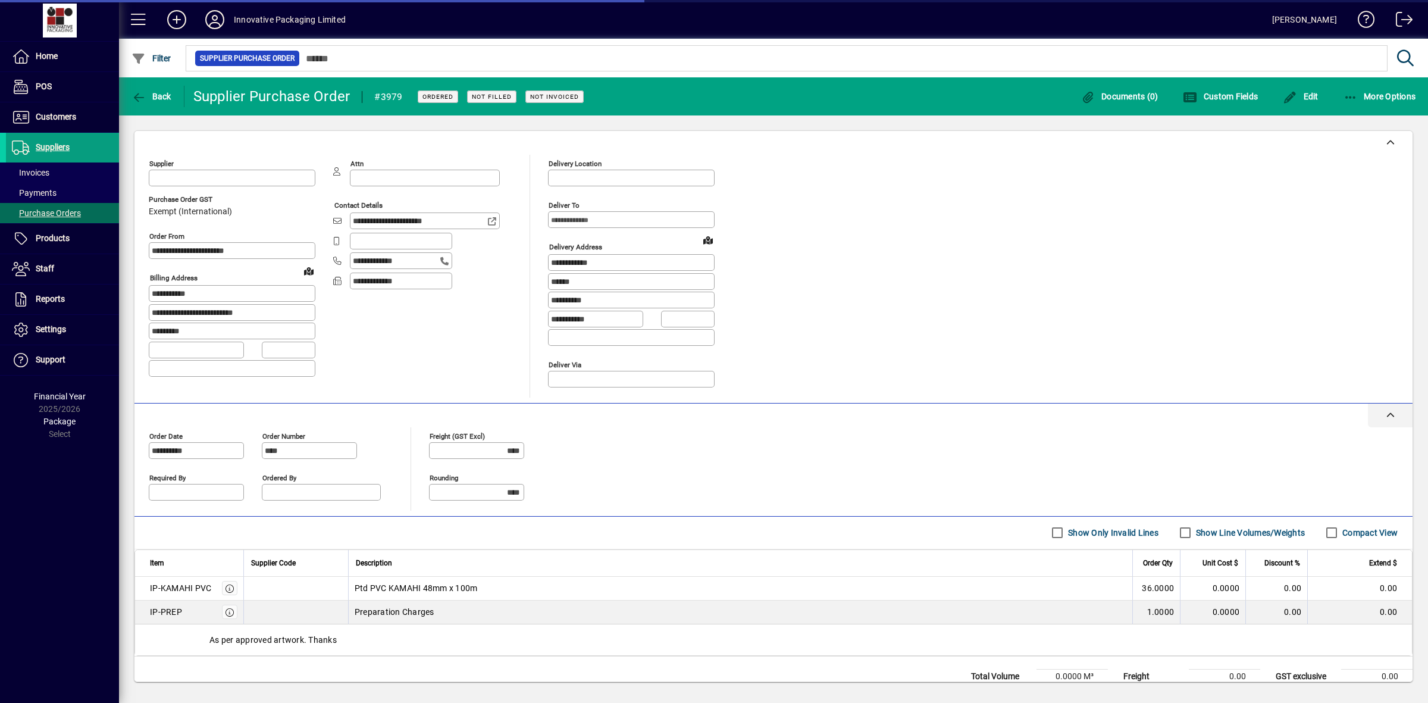
type input "**********"
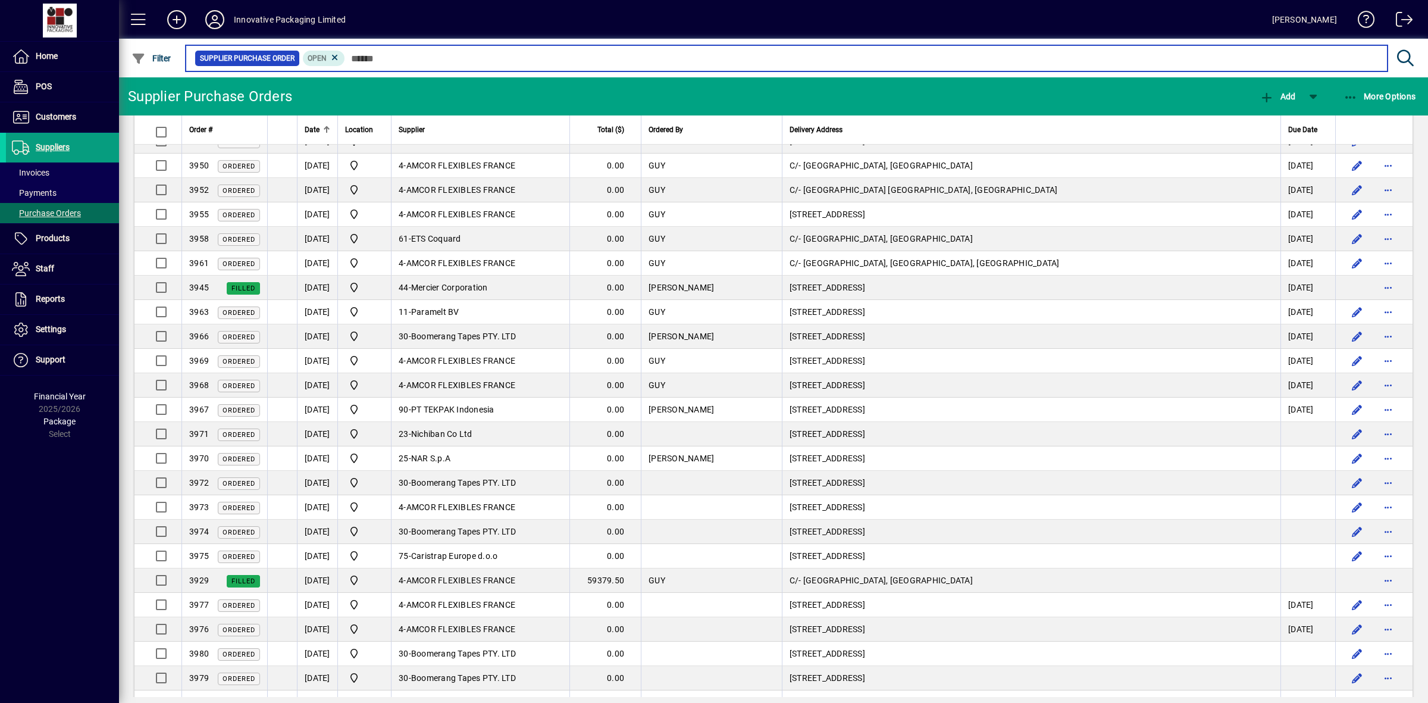
scroll to position [287, 0]
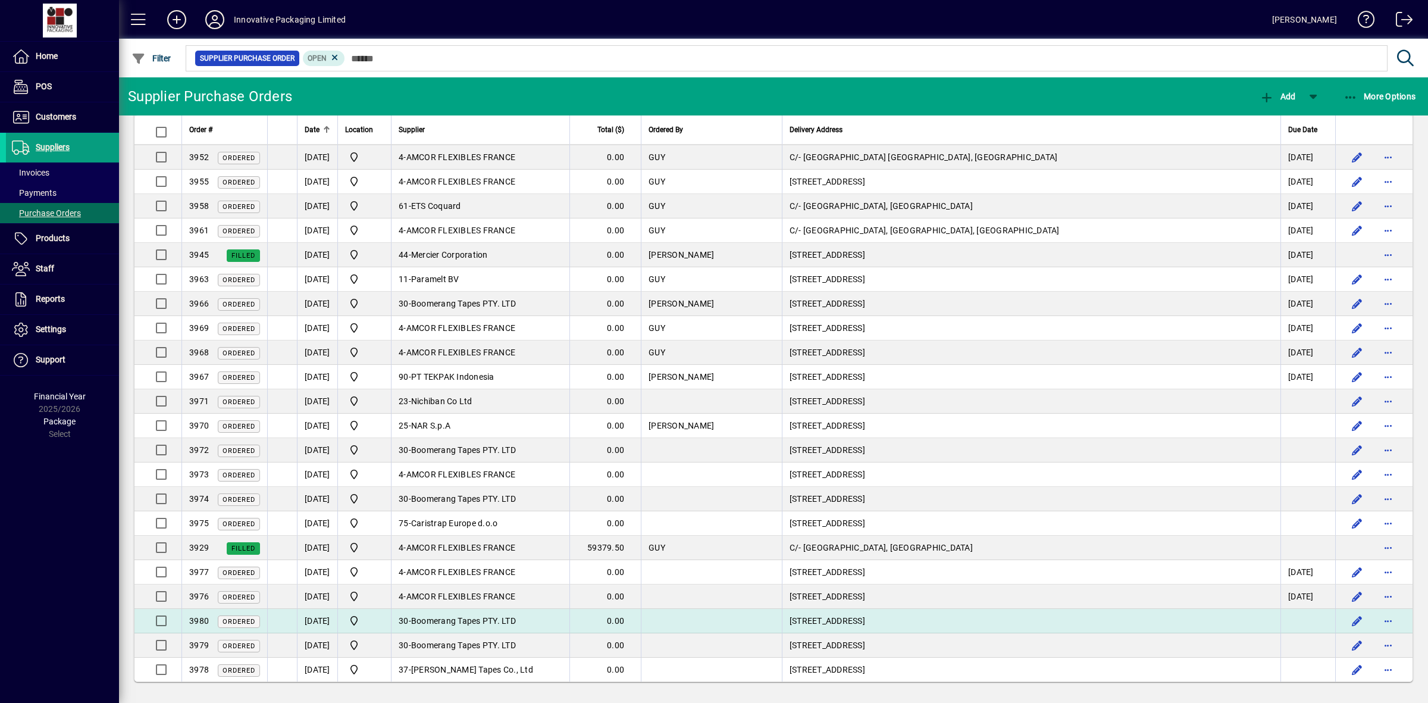
click at [482, 616] on span "Boomerang Tapes PTY. LTD" at bounding box center [463, 621] width 105 height 10
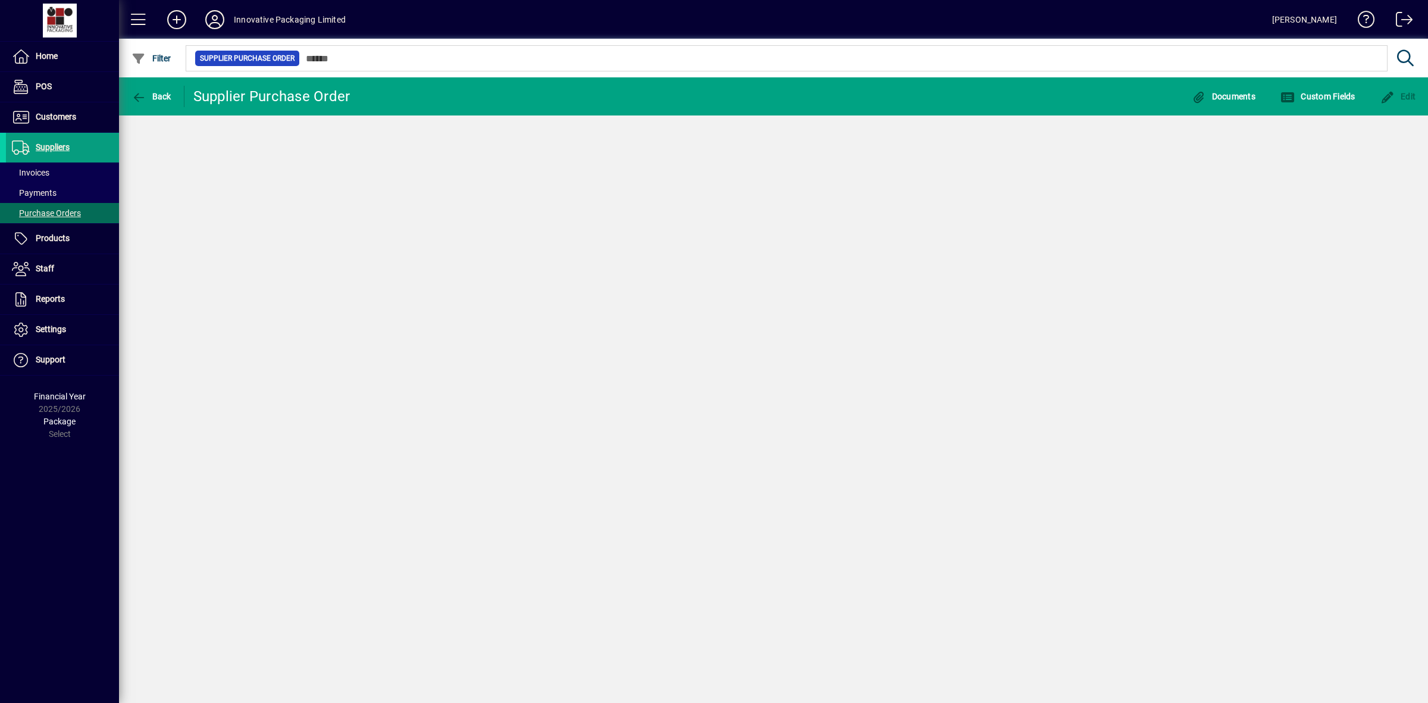
click at [482, 616] on div "Back Supplier Purchase Order Documents Custom Fields Edit" at bounding box center [773, 389] width 1309 height 625
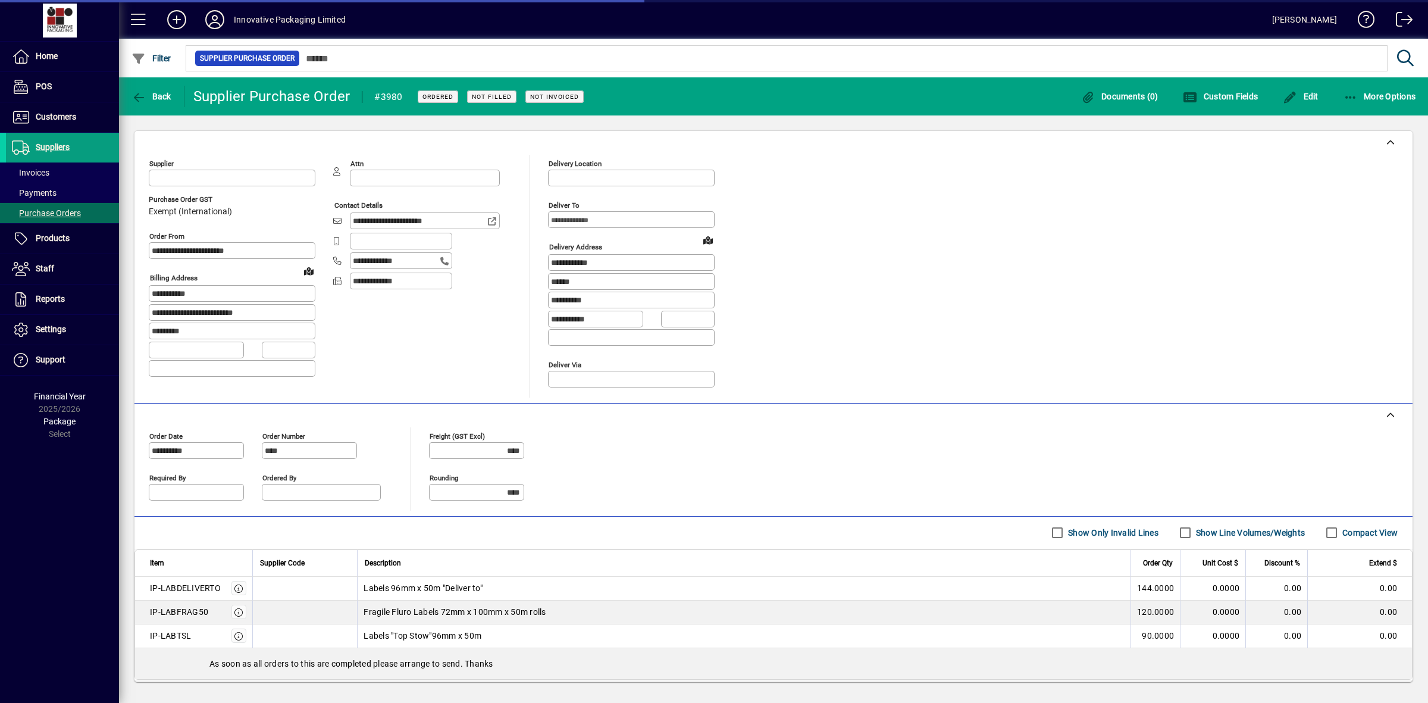
type input "**********"
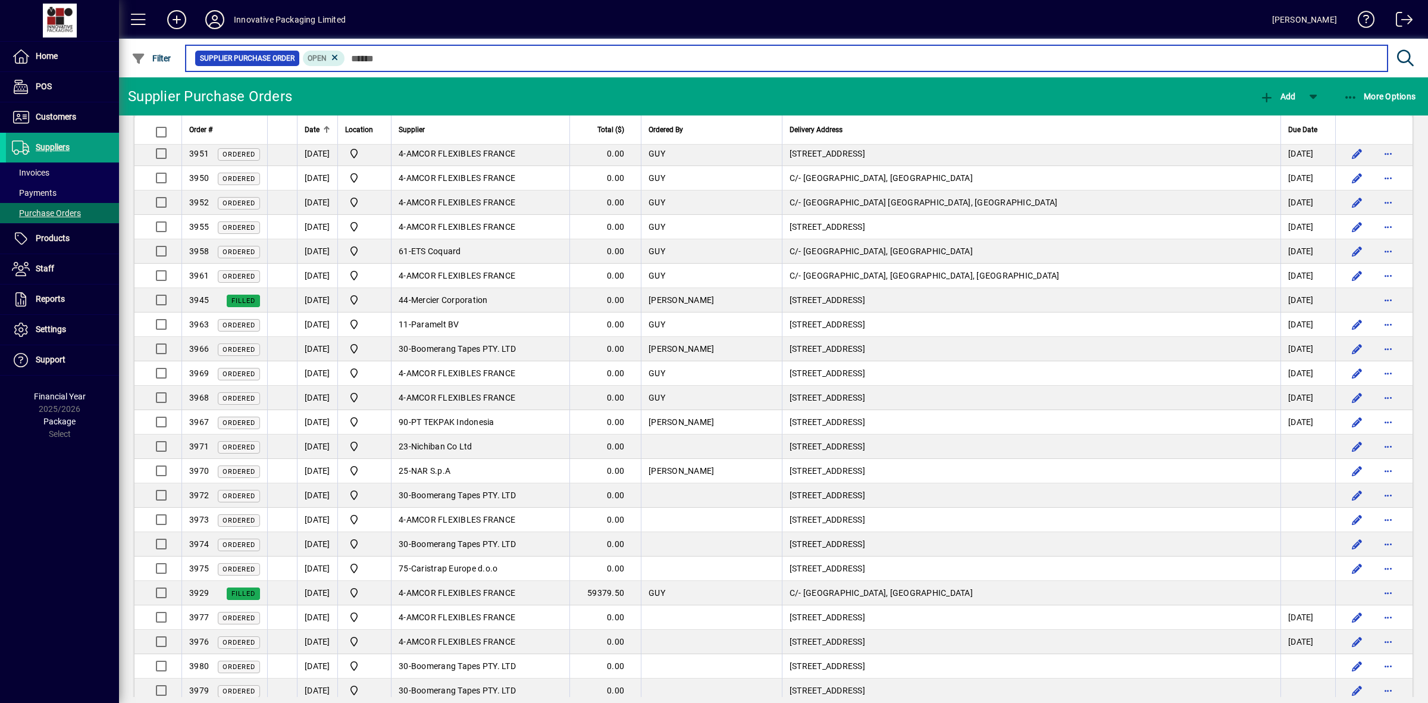
scroll to position [287, 0]
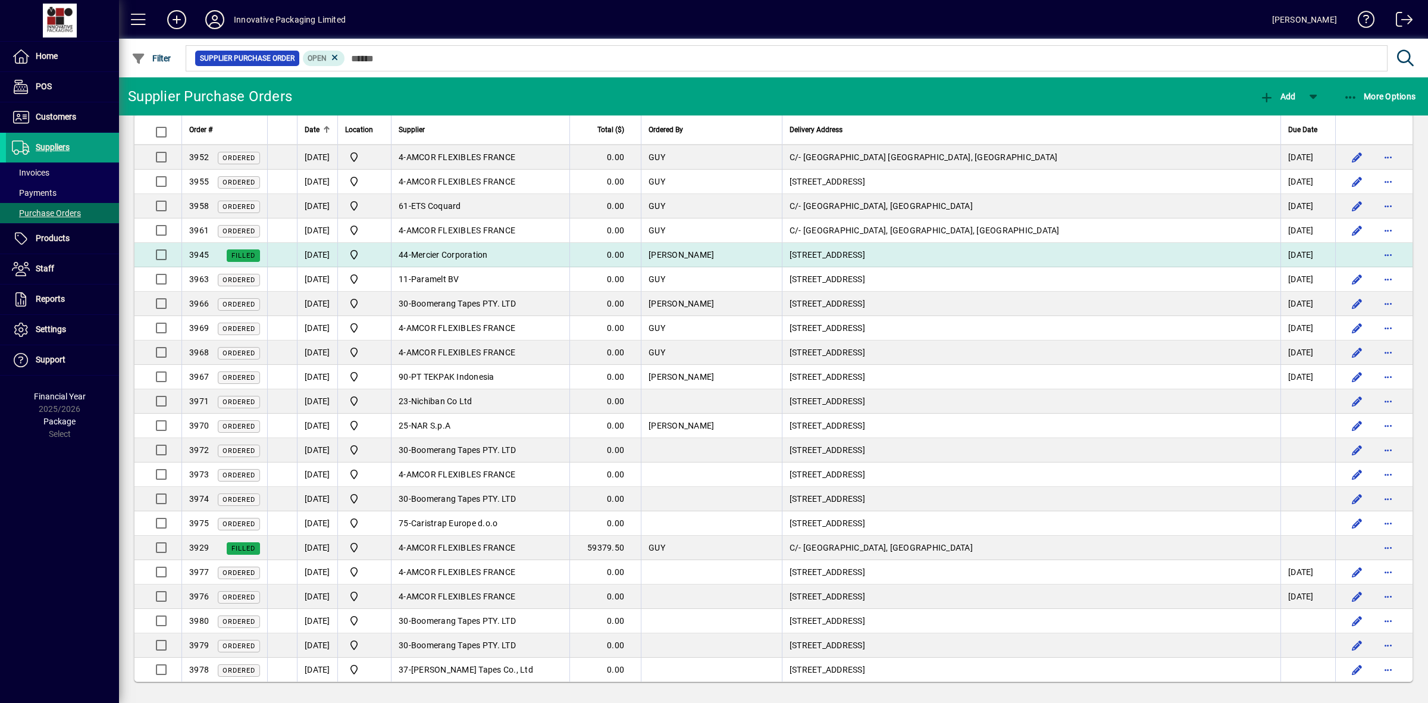
click at [456, 251] on span "Mercier Corporation" at bounding box center [449, 255] width 77 height 10
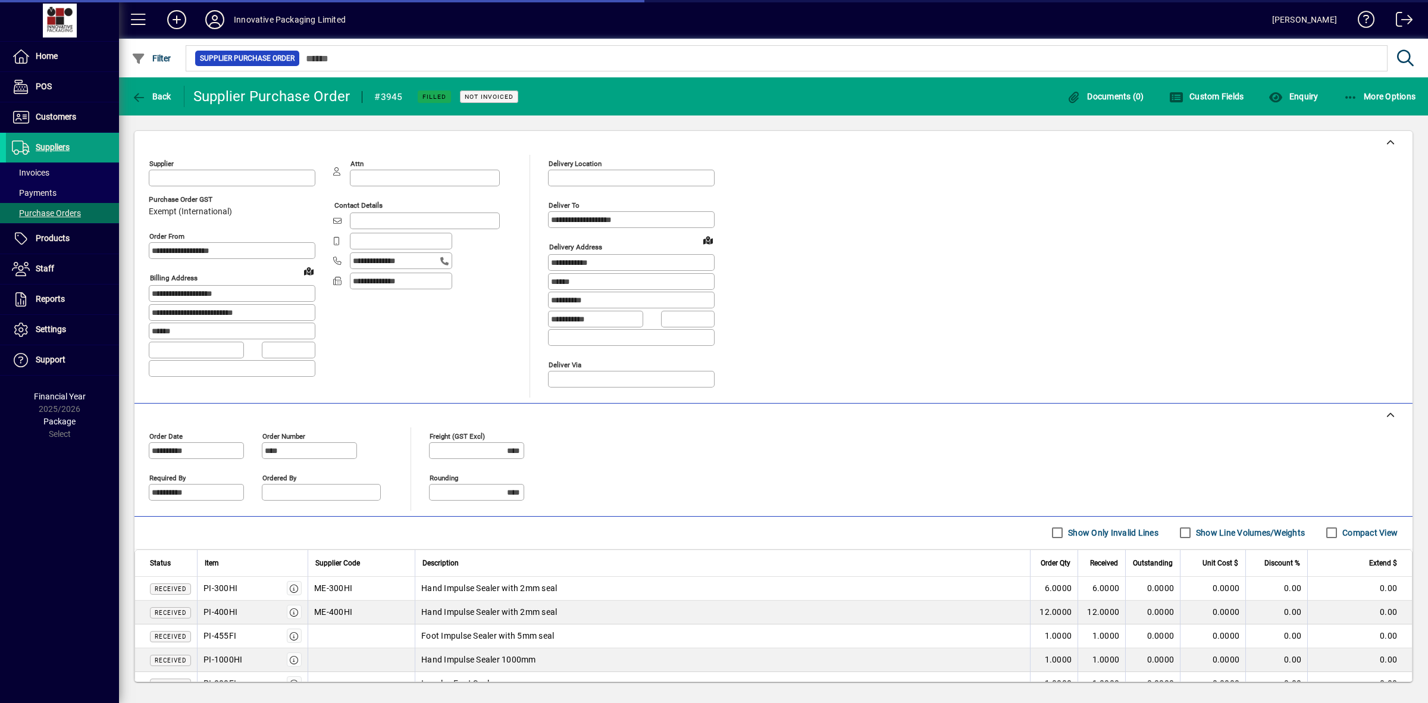
type input "**********"
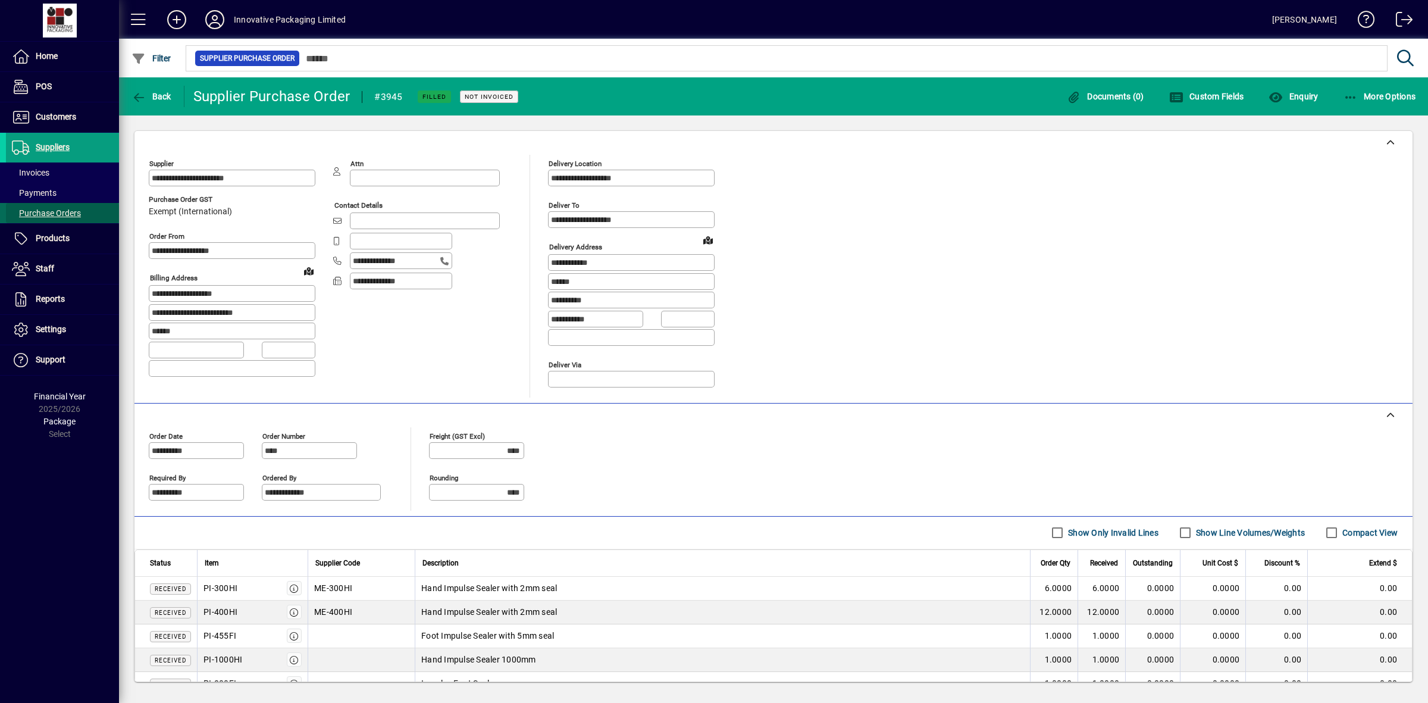
click at [81, 208] on span at bounding box center [62, 213] width 113 height 29
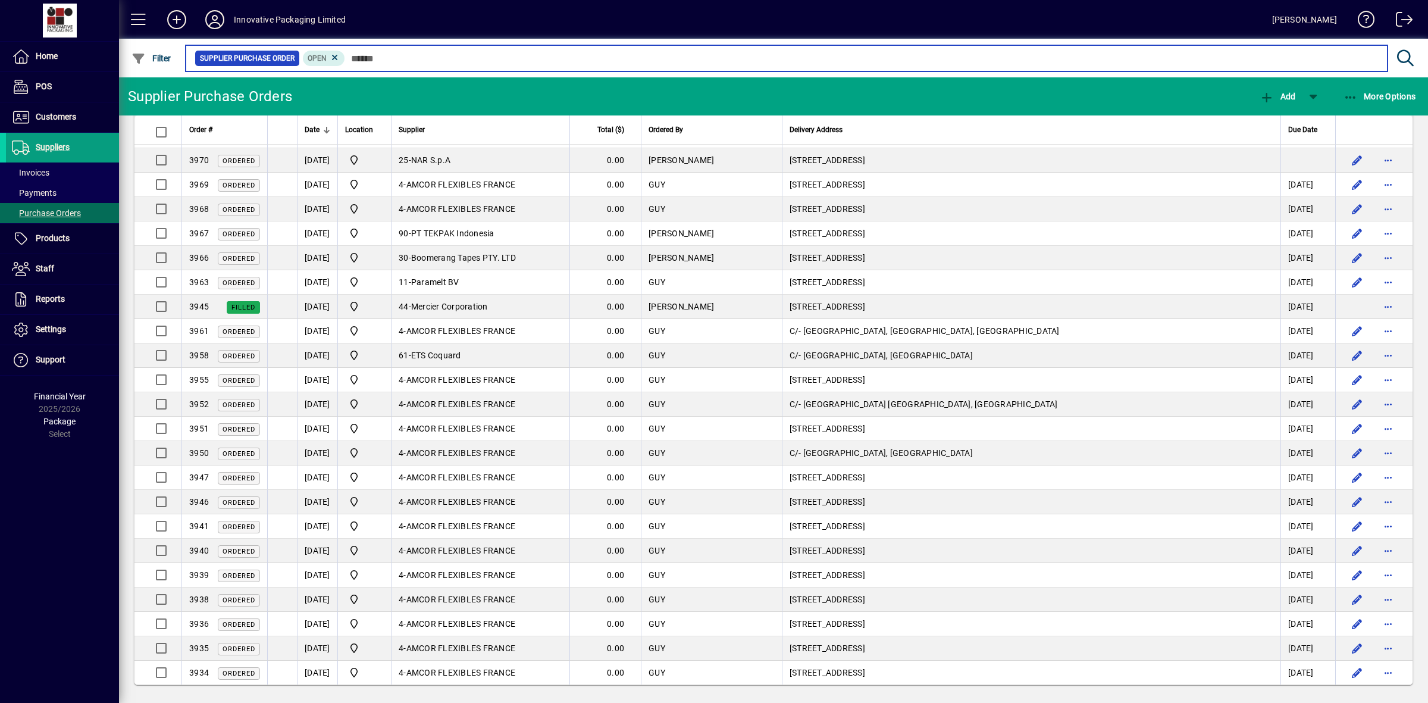
scroll to position [287, 0]
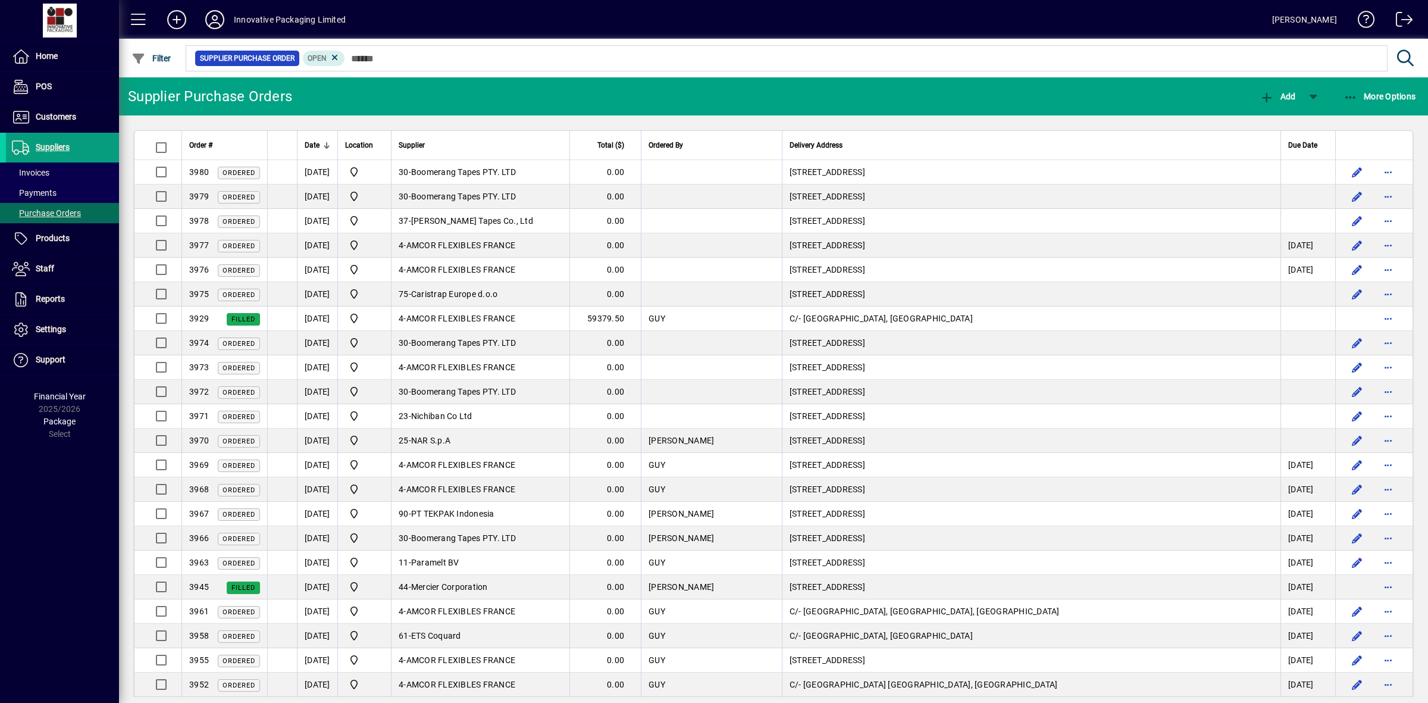
scroll to position [287, 0]
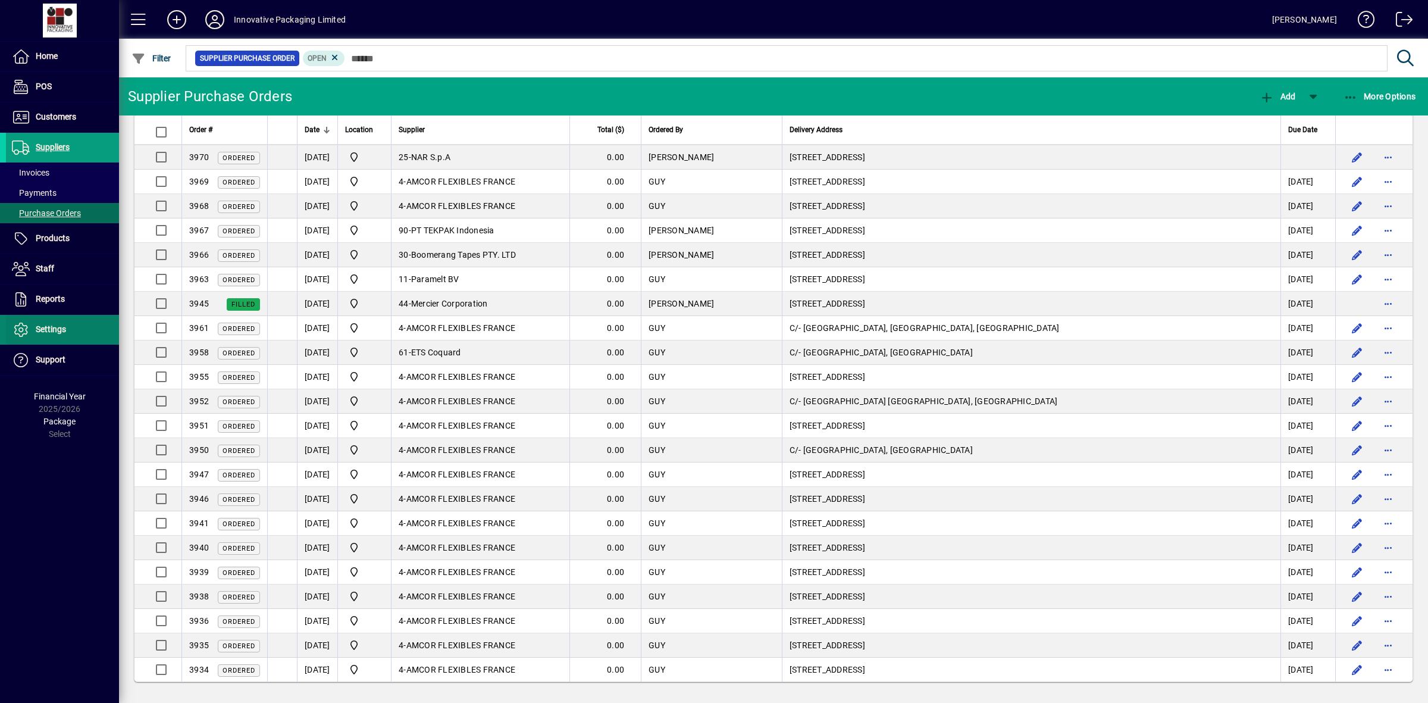
click at [62, 331] on span "Settings" at bounding box center [51, 329] width 30 height 10
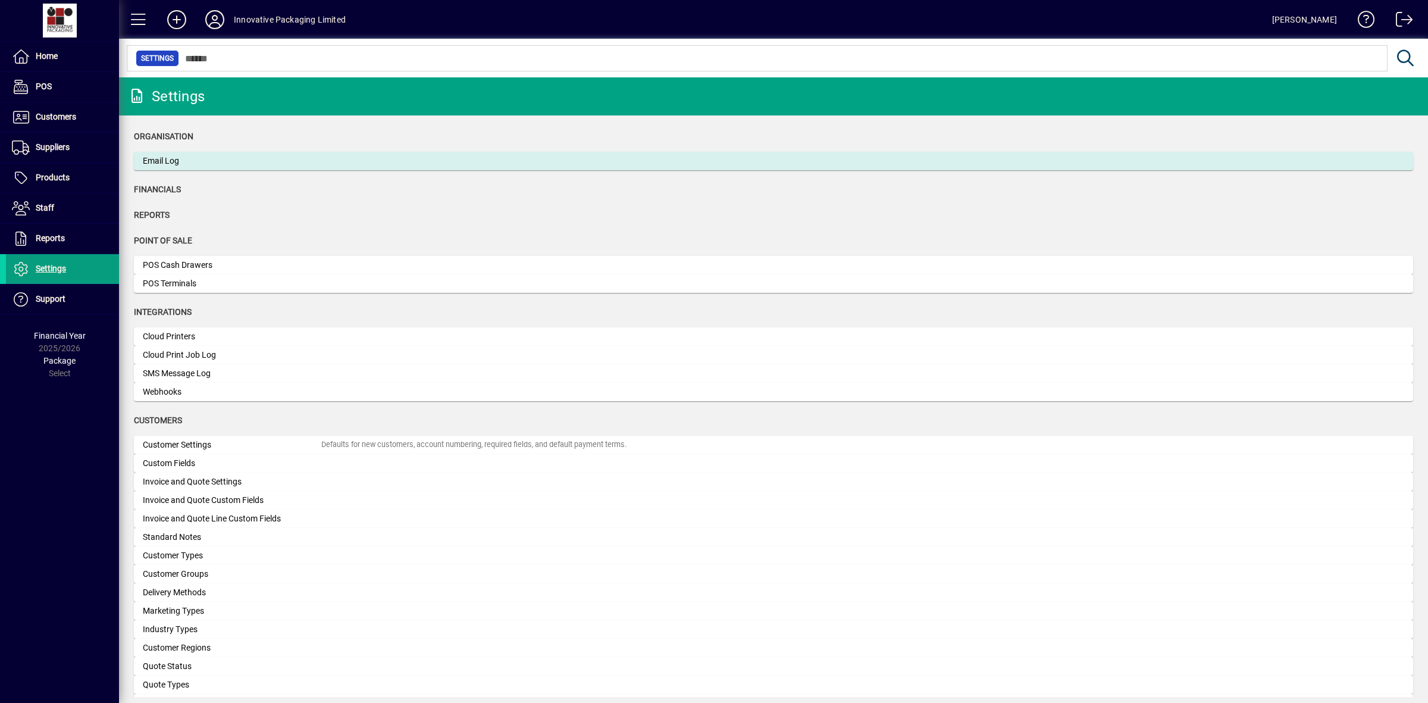
click at [170, 155] on div "Email Log" at bounding box center [232, 161] width 178 height 12
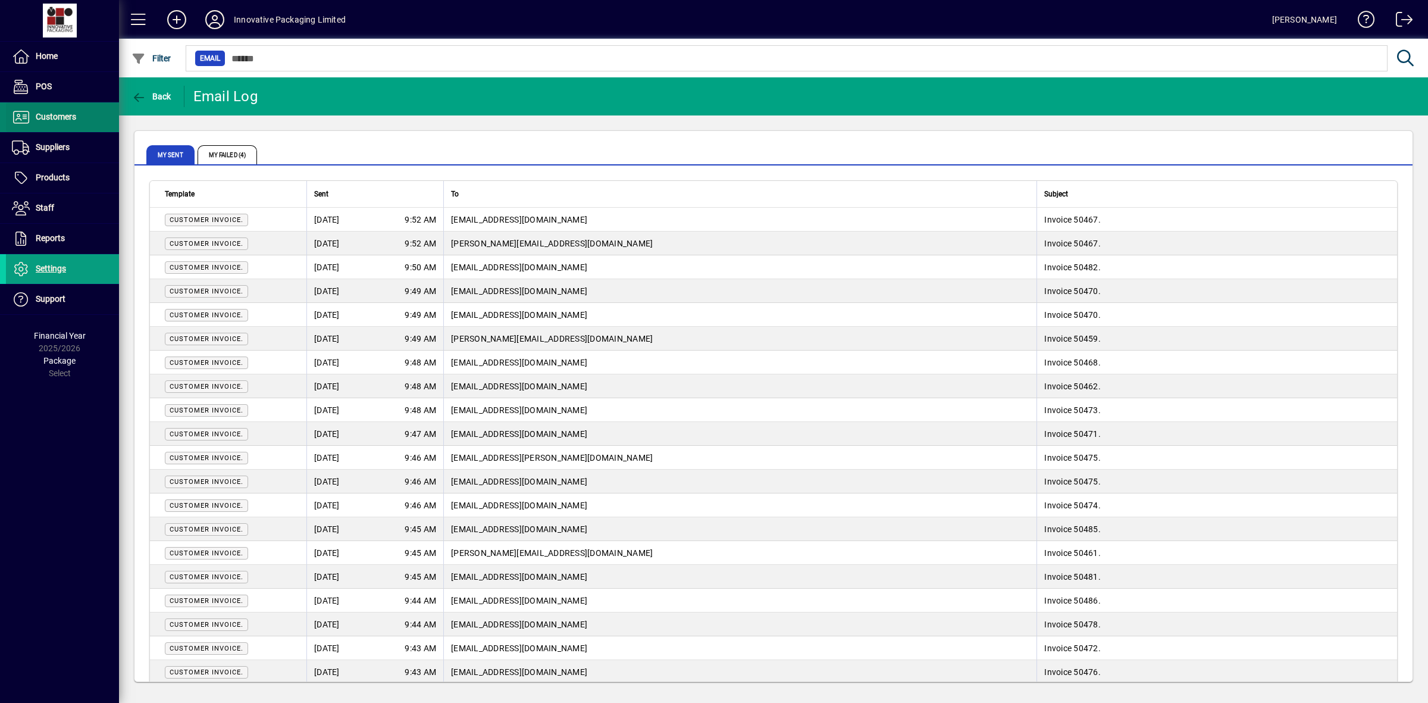
click at [48, 120] on span "Customers" at bounding box center [56, 117] width 40 height 10
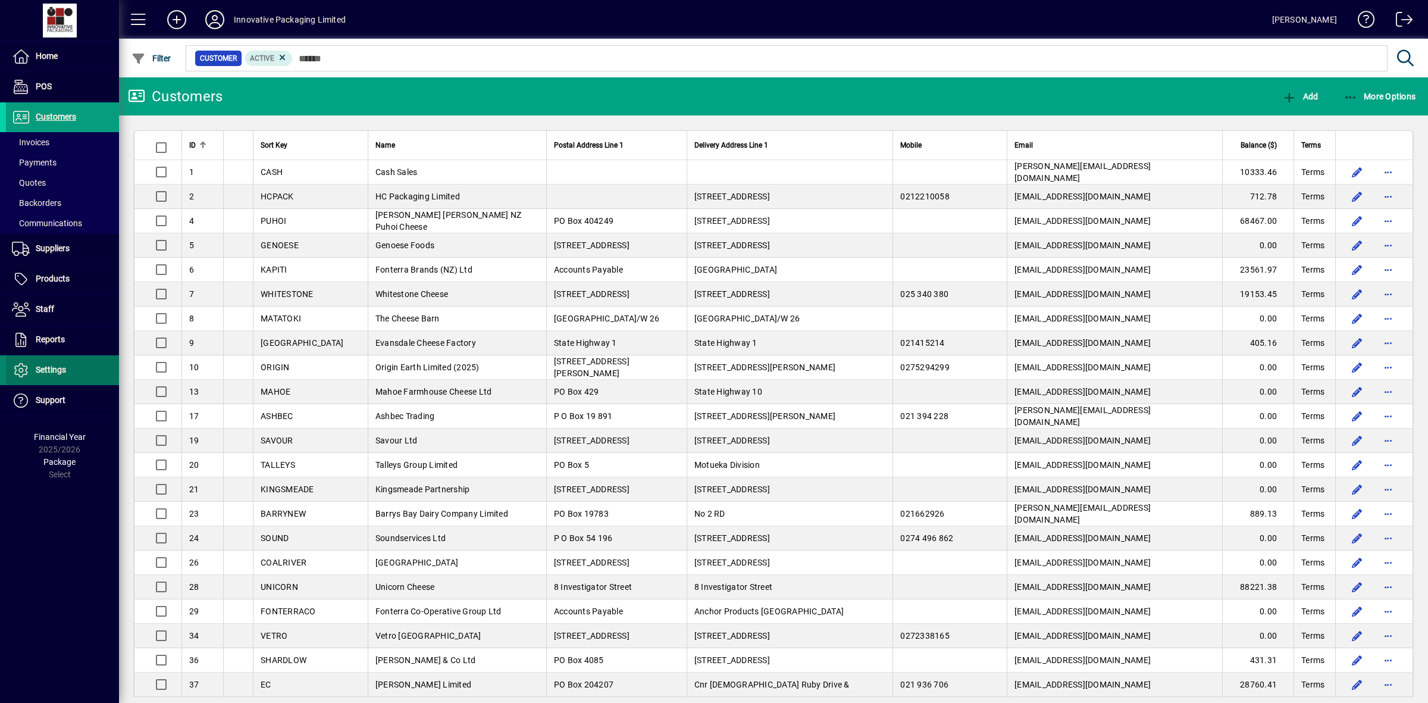
drag, startPoint x: 64, startPoint y: 365, endPoint x: 73, endPoint y: 360, distance: 10.1
click at [64, 366] on span "Settings" at bounding box center [51, 370] width 30 height 10
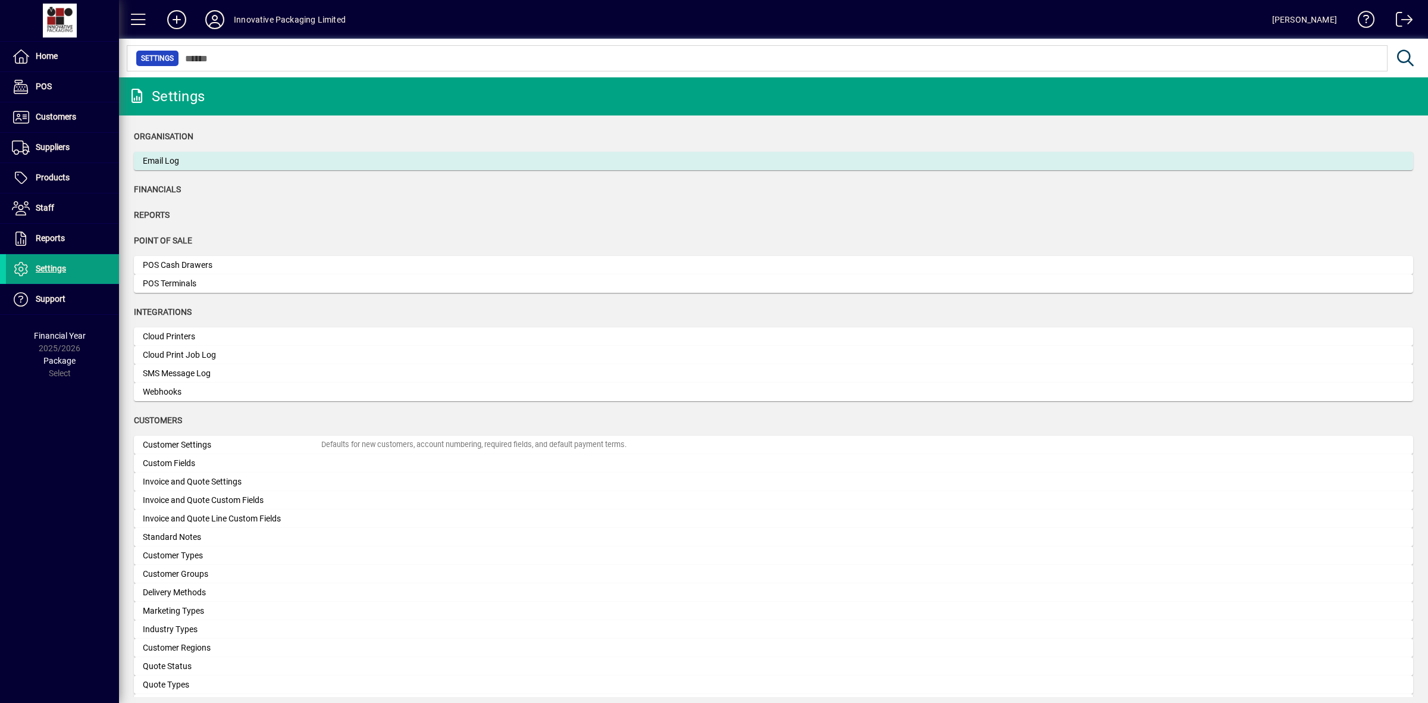
click at [206, 164] on div "Email Log" at bounding box center [232, 161] width 178 height 12
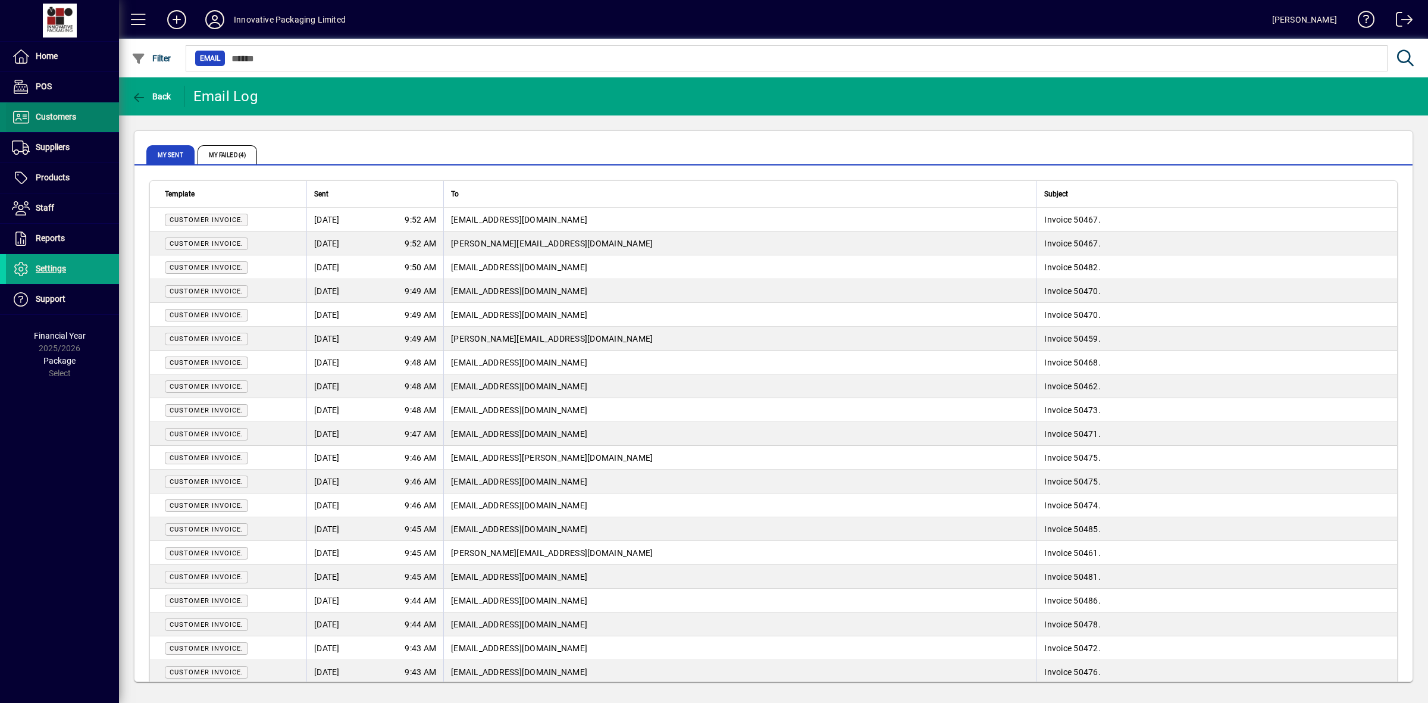
click at [45, 119] on span "Customers" at bounding box center [56, 117] width 40 height 10
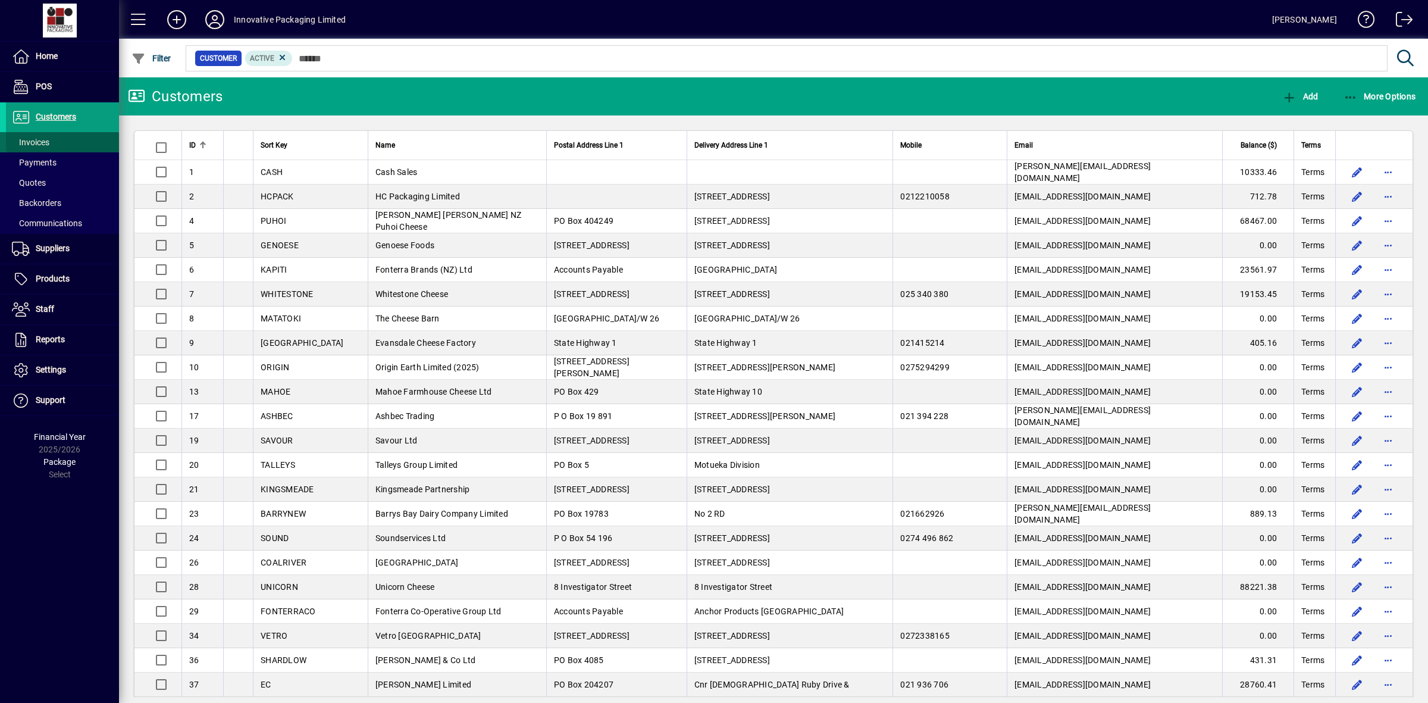
click at [39, 145] on span "Invoices" at bounding box center [30, 142] width 37 height 10
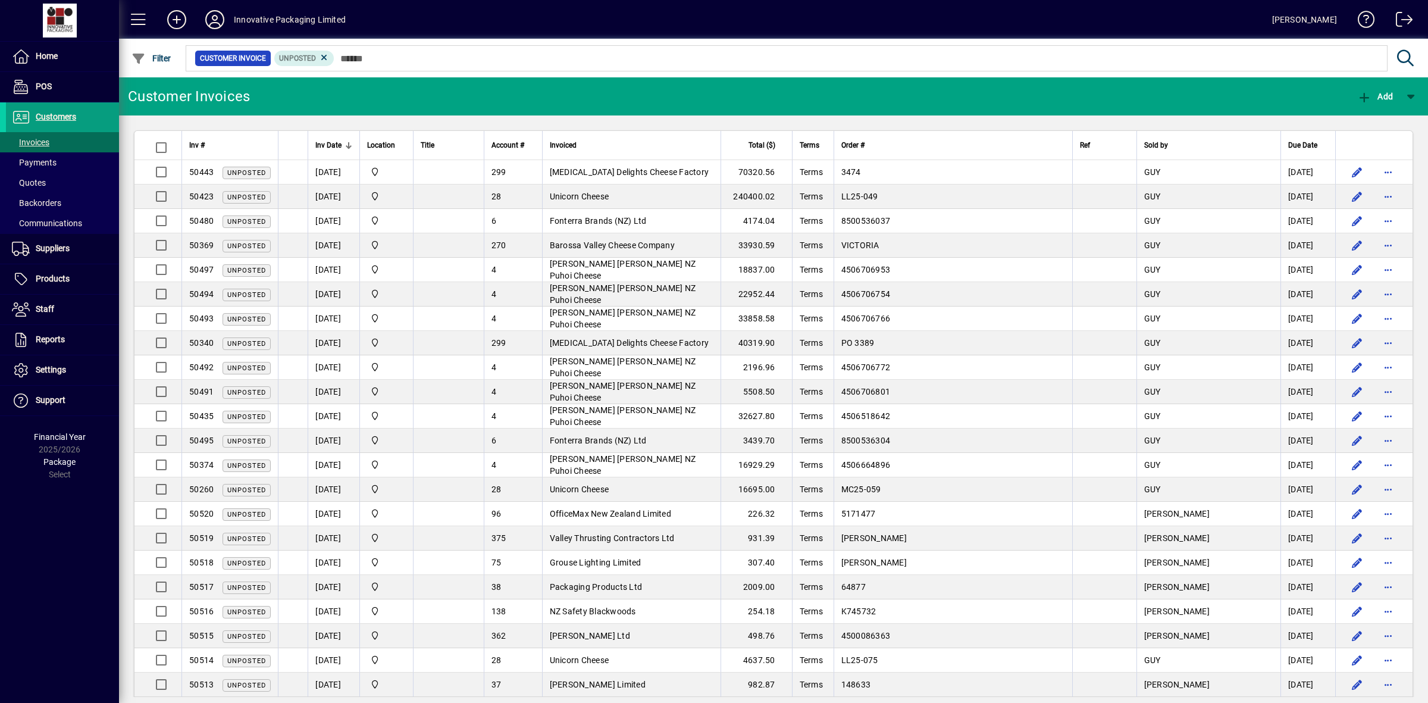
drag, startPoint x: 622, startPoint y: 558, endPoint x: 641, endPoint y: 541, distance: 25.7
click at [622, 558] on td "Grouse Lighting Limited" at bounding box center [631, 562] width 178 height 24
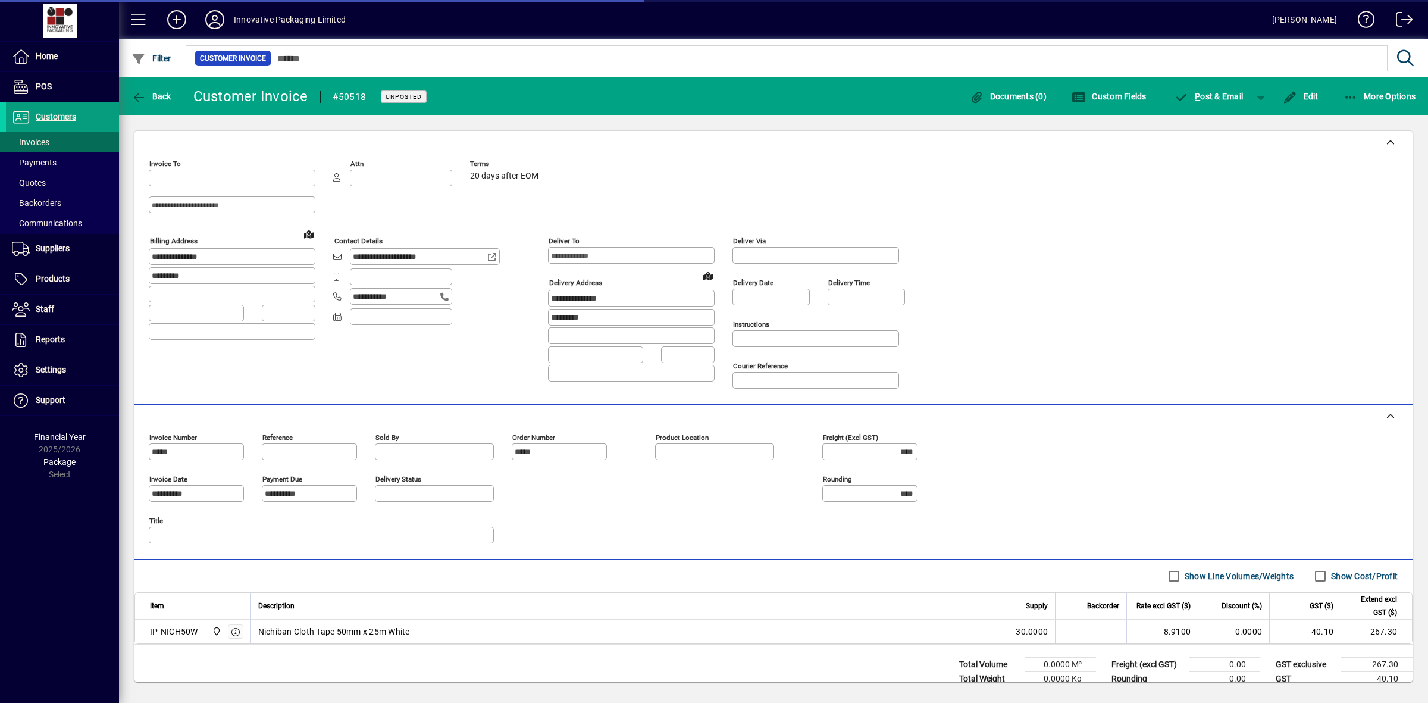
type input "**********"
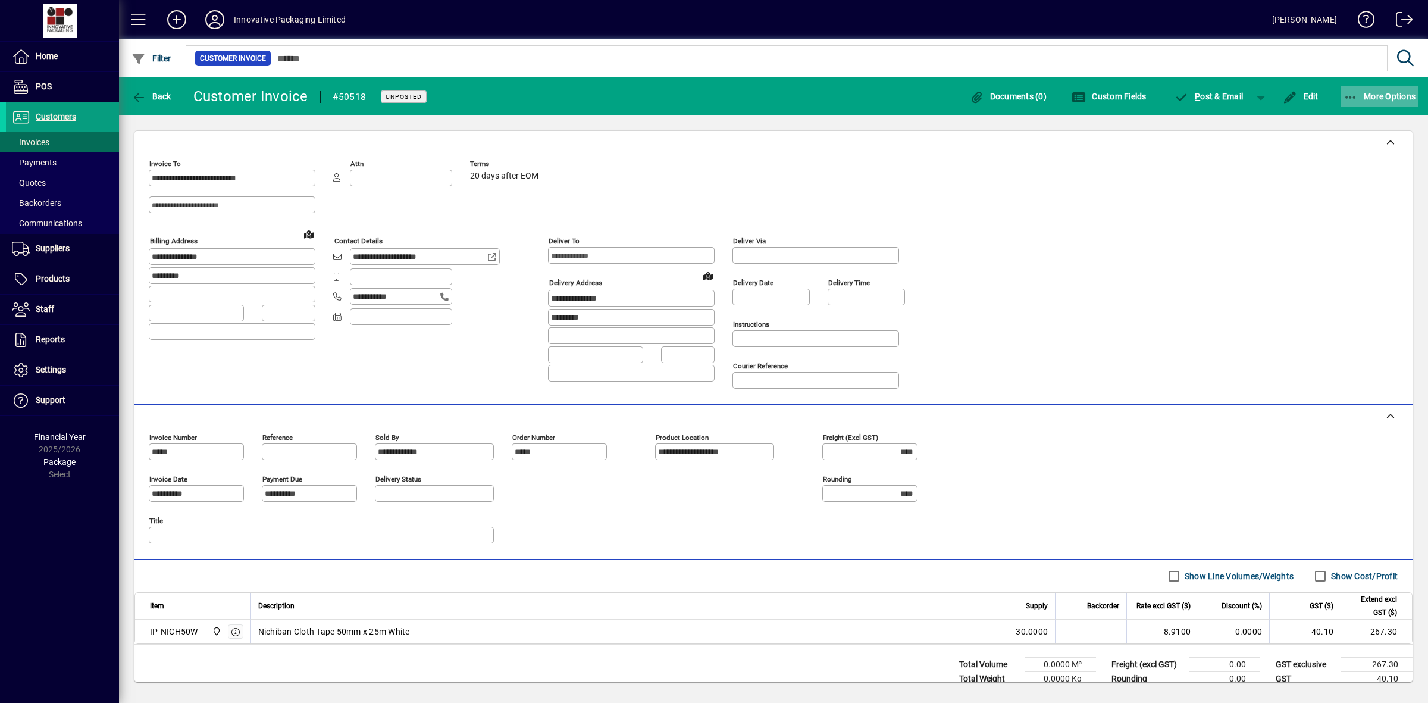
click at [1352, 96] on icon "button" at bounding box center [1350, 98] width 15 height 12
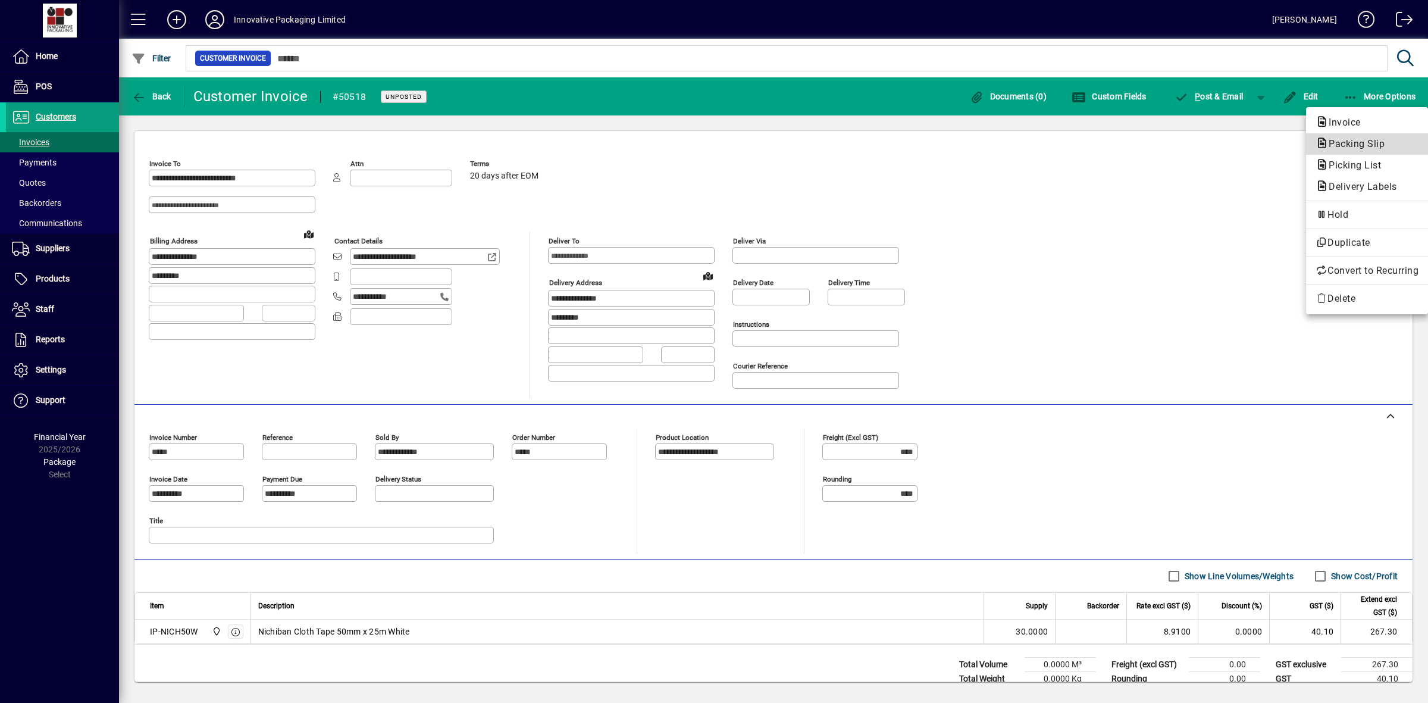
click at [1348, 143] on span "Packing Slip" at bounding box center [1352, 143] width 75 height 11
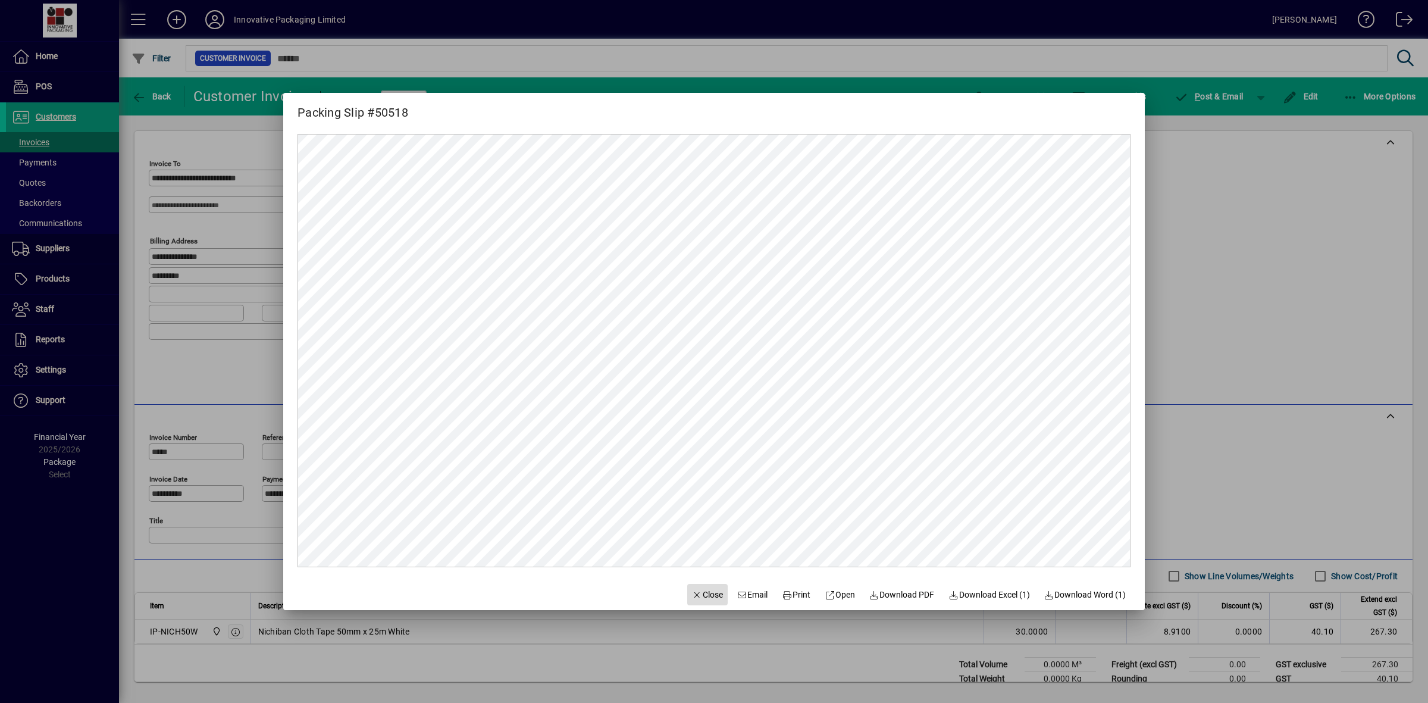
click at [704, 592] on span "Close" at bounding box center [707, 594] width 31 height 12
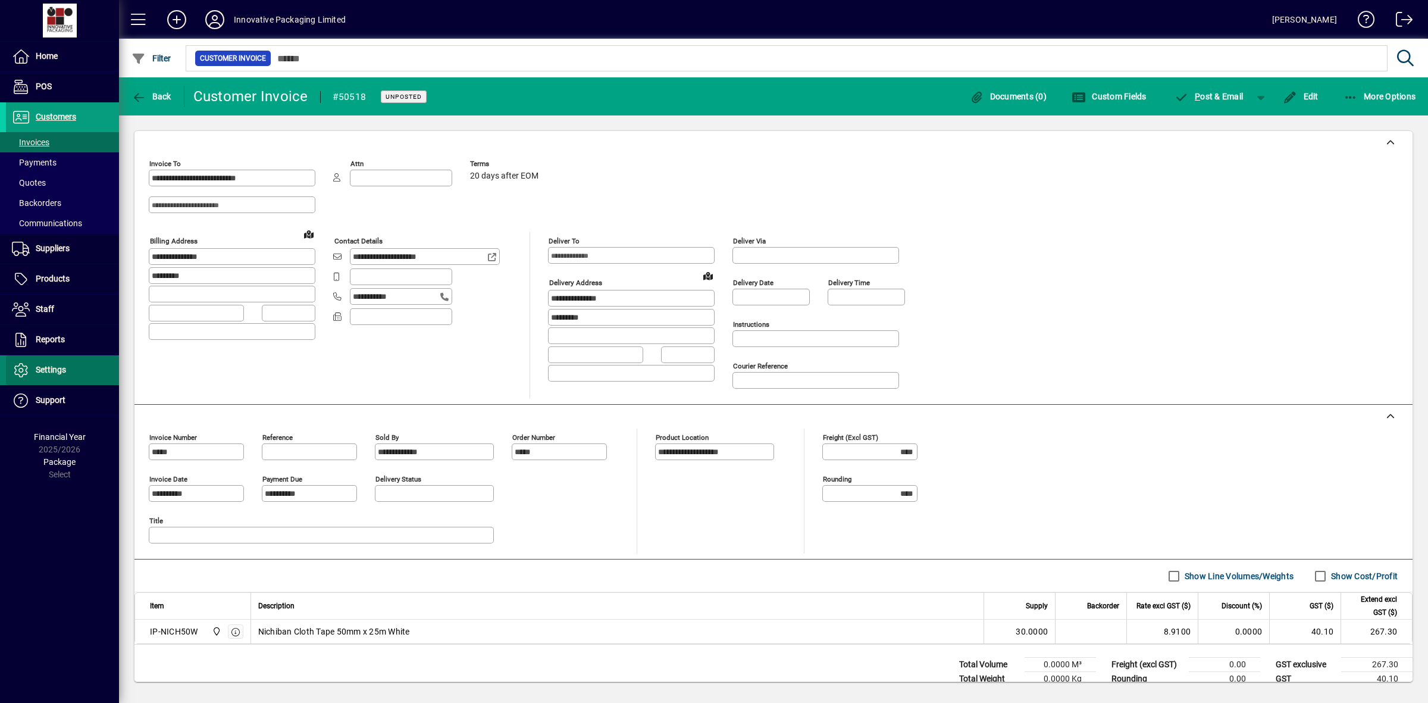
click at [40, 364] on span "Settings" at bounding box center [36, 370] width 60 height 14
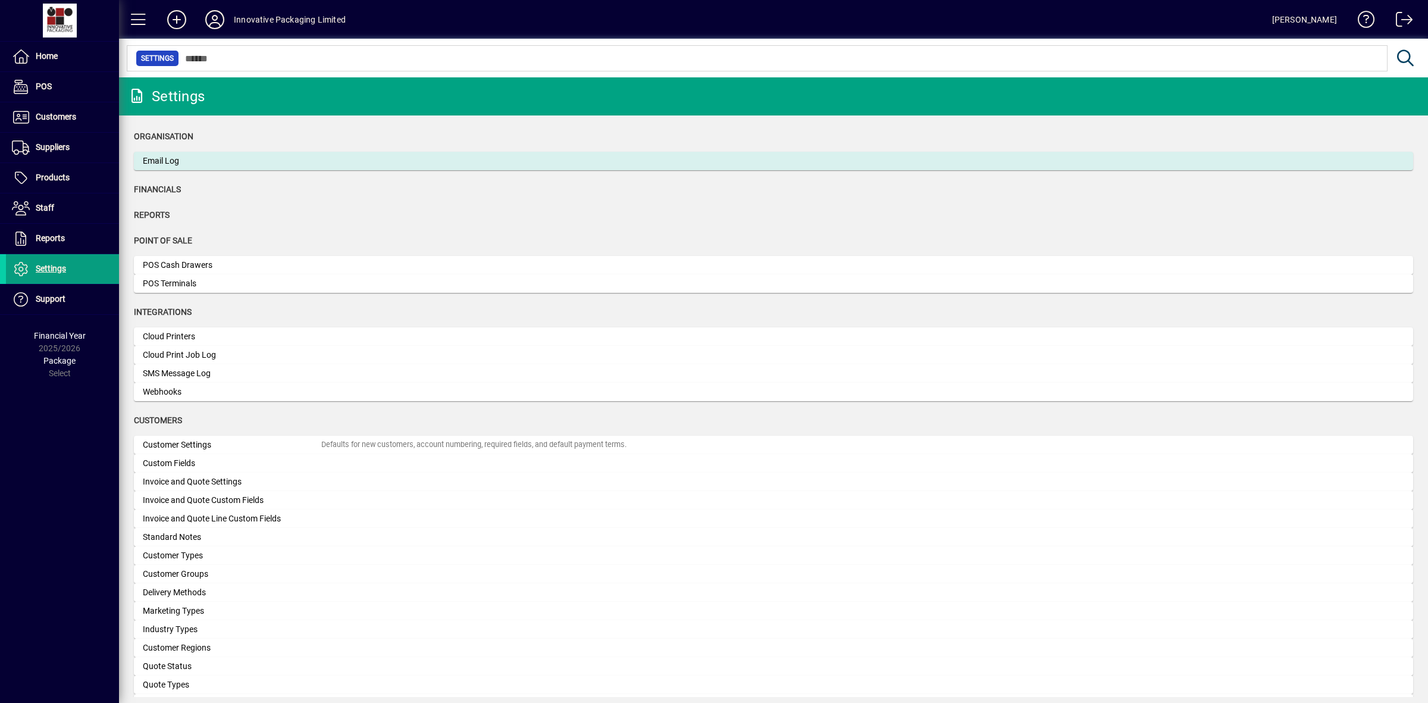
click at [159, 155] on div "Email Log" at bounding box center [232, 161] width 178 height 12
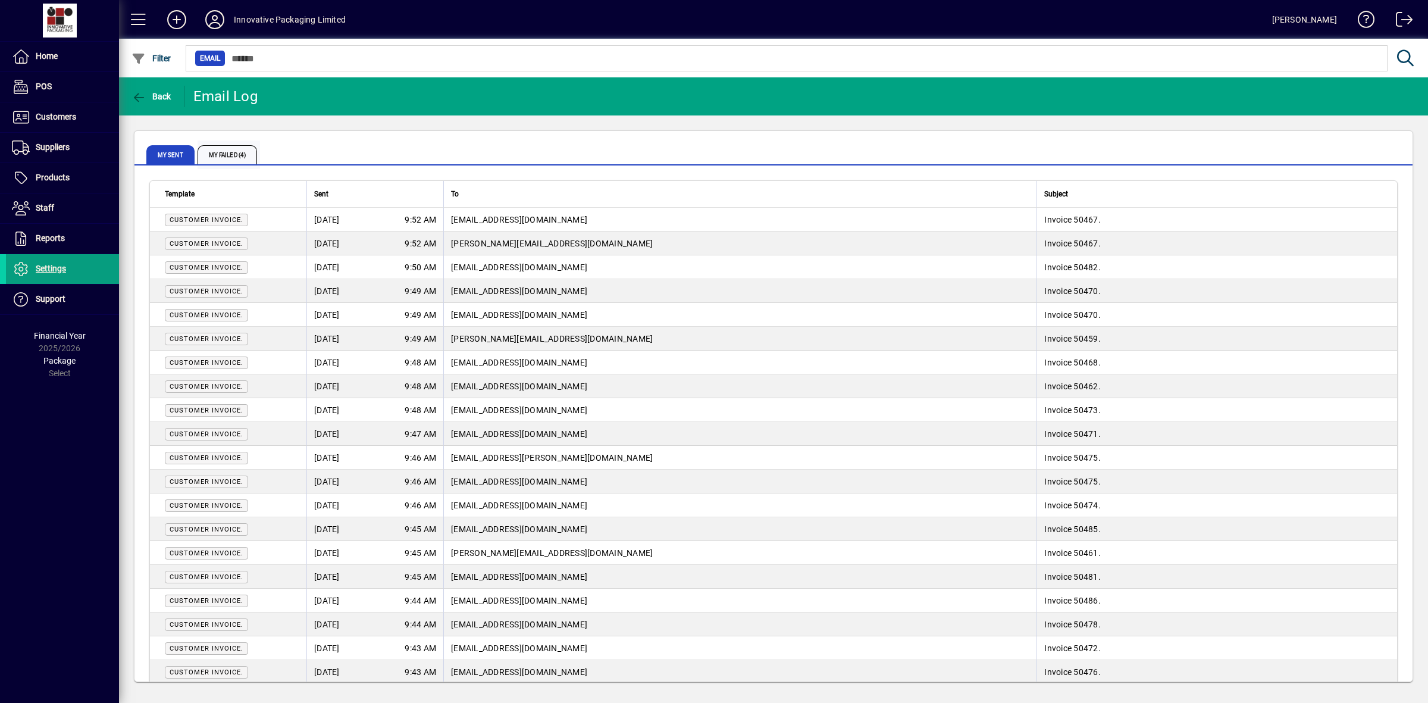
click at [230, 152] on span "My Failed (4)" at bounding box center [227, 154] width 59 height 19
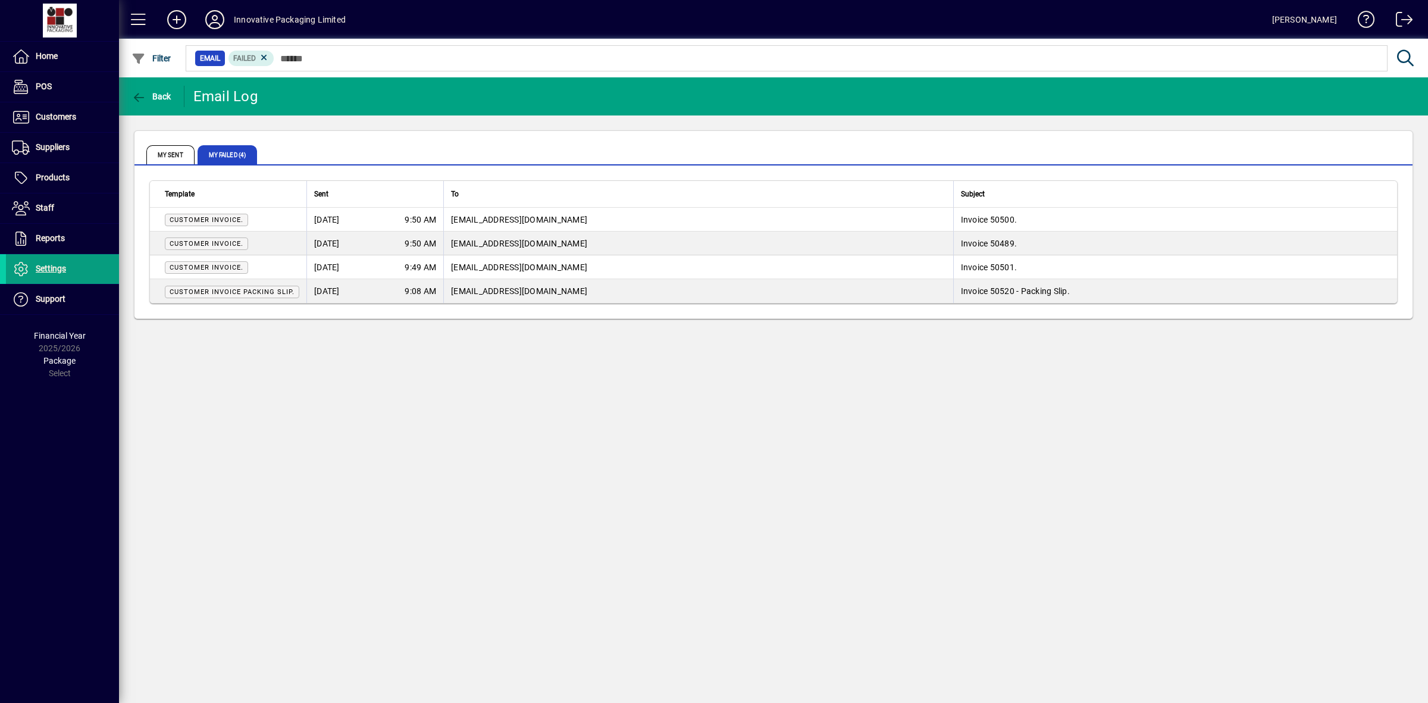
click at [471, 438] on div "Back Email Log My Sent My Failed (4) Template Sent To Subject Customer Invoice.…" at bounding box center [773, 389] width 1309 height 625
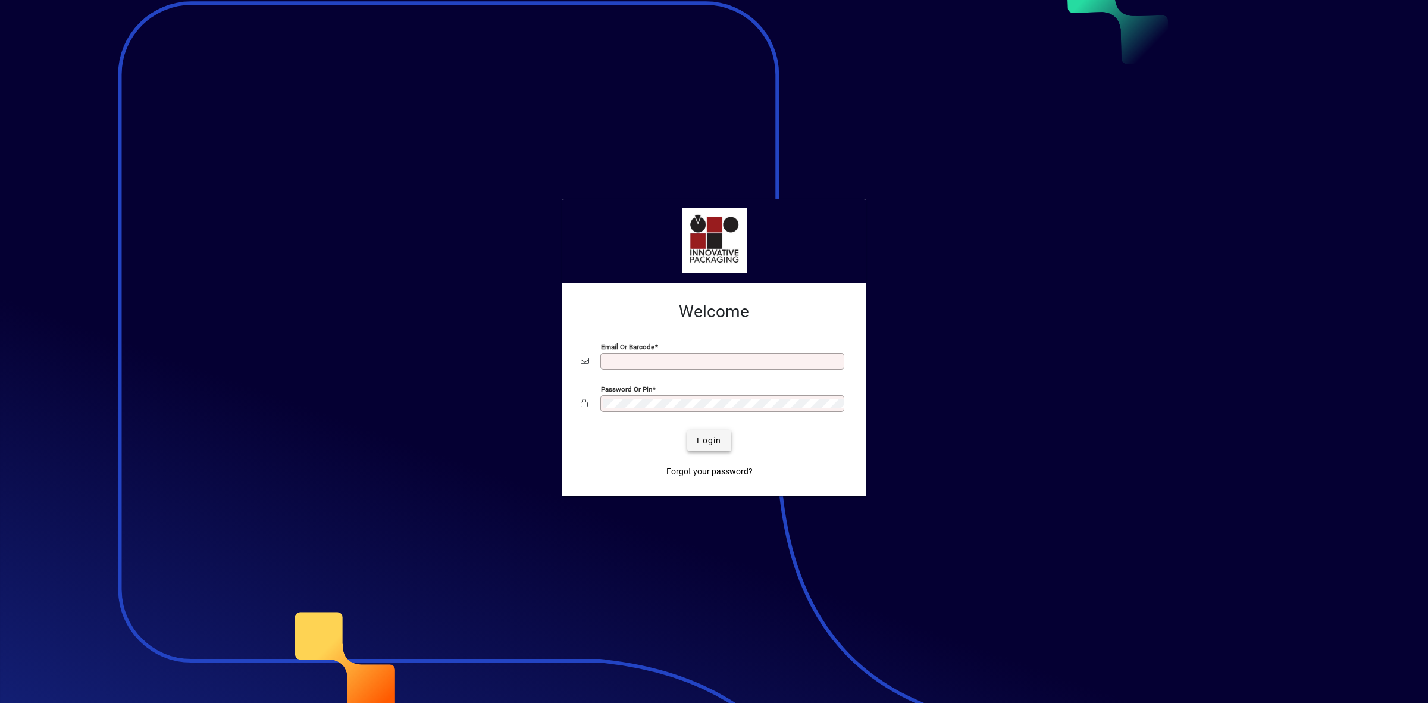
type input "**********"
click at [723, 447] on span "submit" at bounding box center [708, 440] width 43 height 29
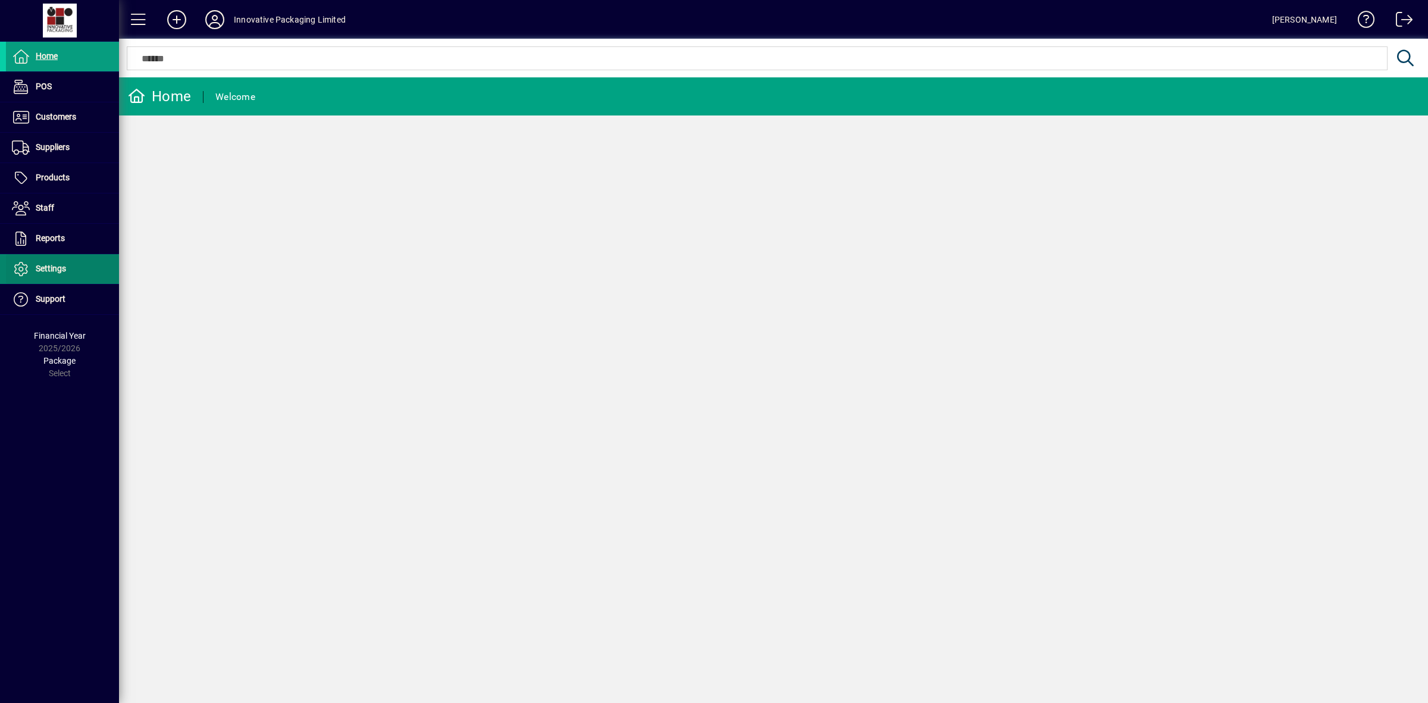
click at [51, 263] on span "Settings" at bounding box center [36, 269] width 60 height 14
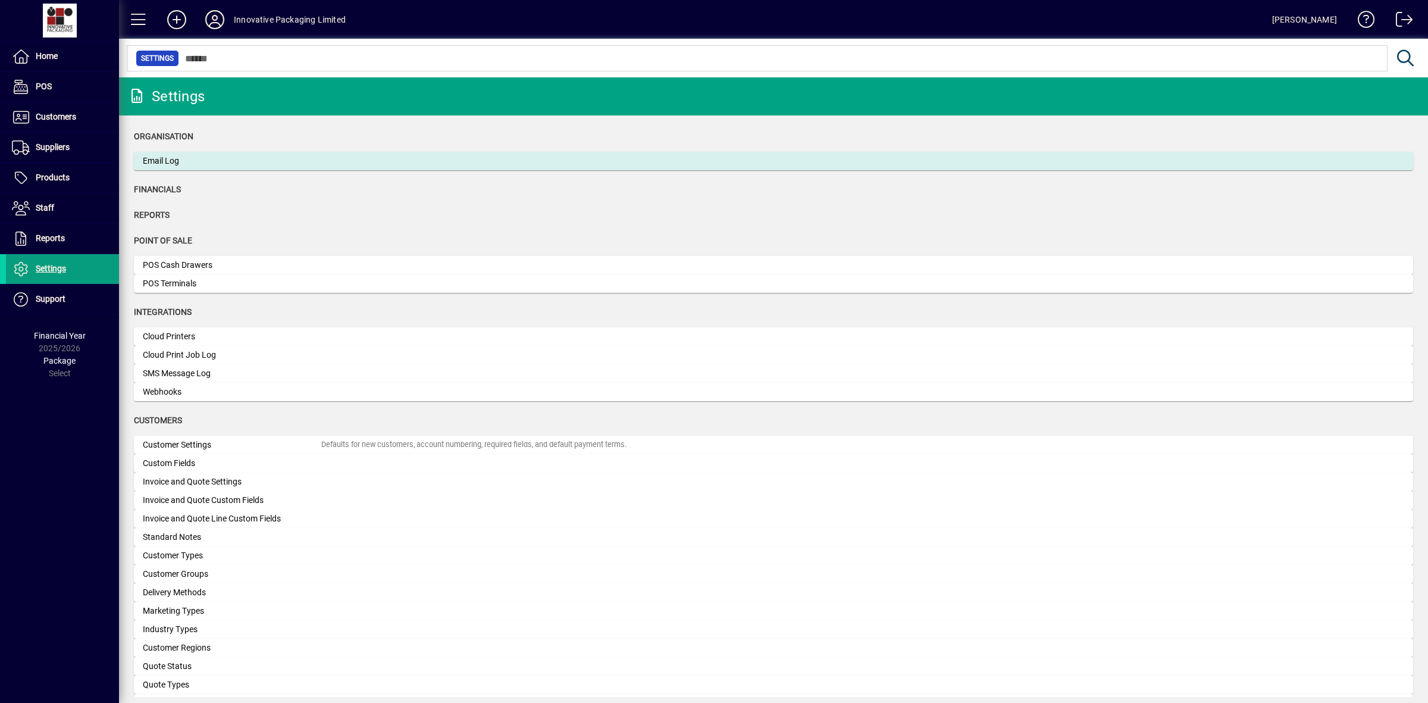
click at [205, 161] on div "Email Log" at bounding box center [232, 161] width 178 height 12
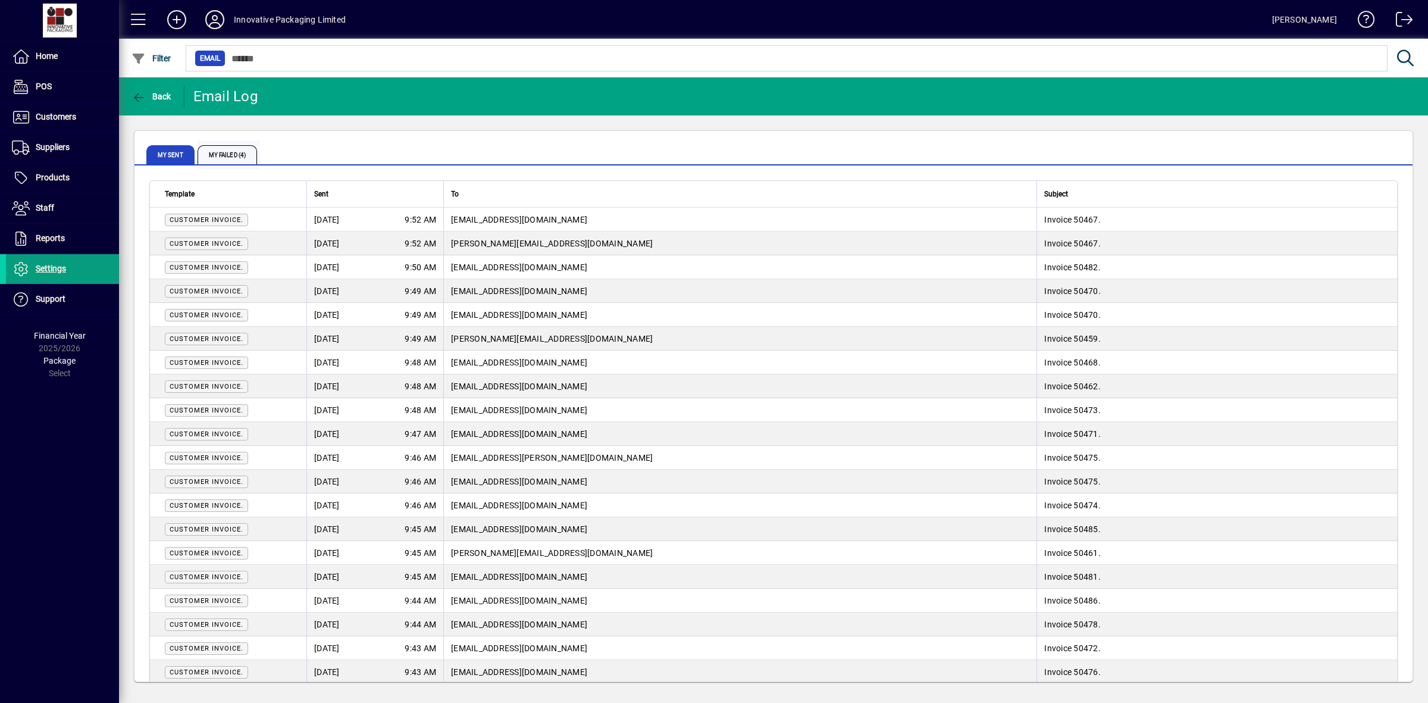
click at [236, 155] on span "My Failed (4)" at bounding box center [227, 154] width 59 height 19
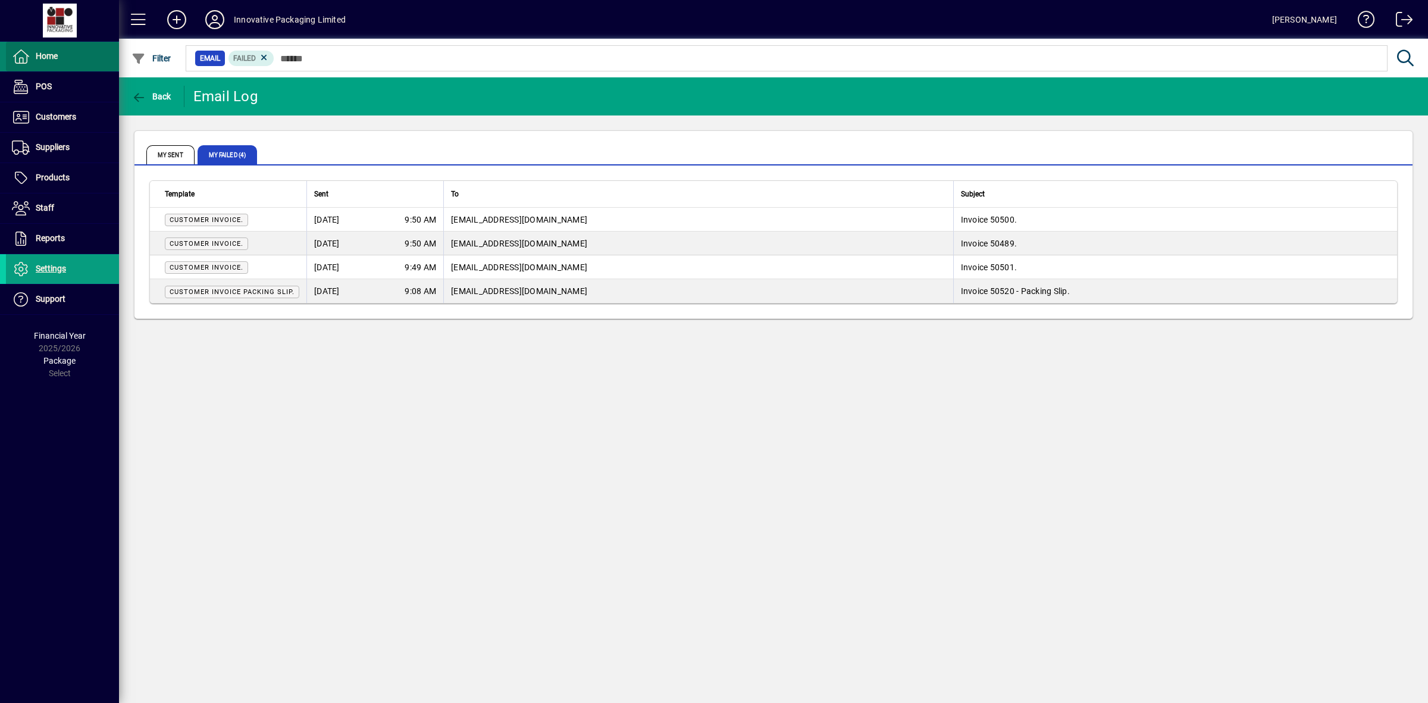
click at [51, 52] on span "Home" at bounding box center [47, 56] width 22 height 10
